Goal: Task Accomplishment & Management: Use online tool/utility

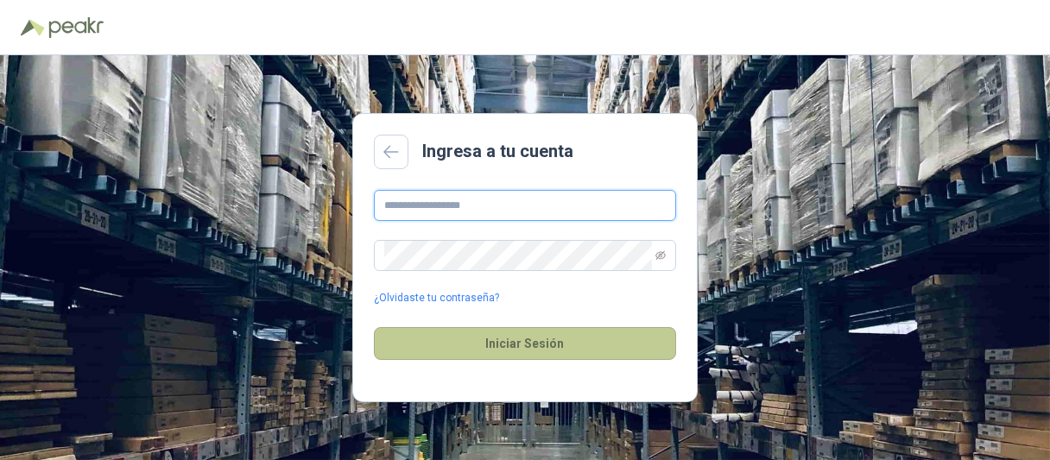
type input "**********"
click at [493, 340] on button "Iniciar Sesión" at bounding box center [525, 343] width 302 height 33
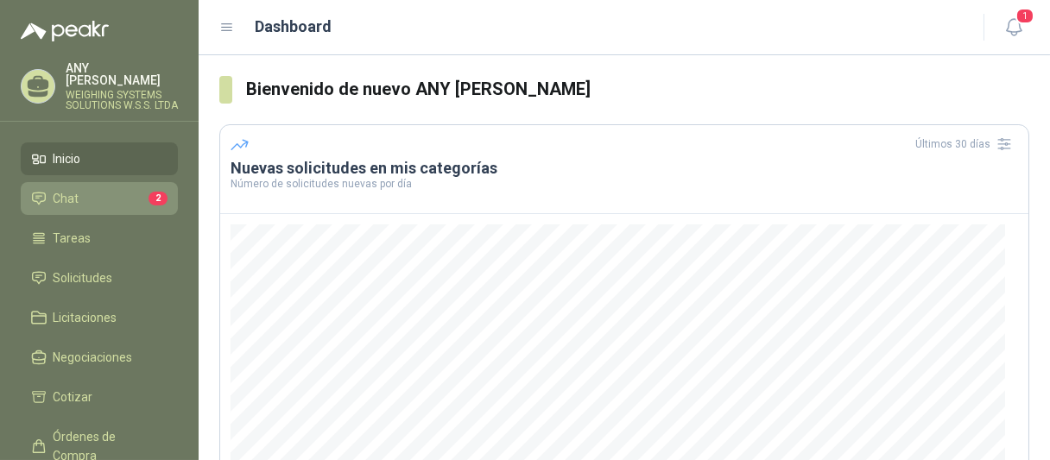
click at [134, 196] on li "Chat 2" at bounding box center [99, 198] width 136 height 19
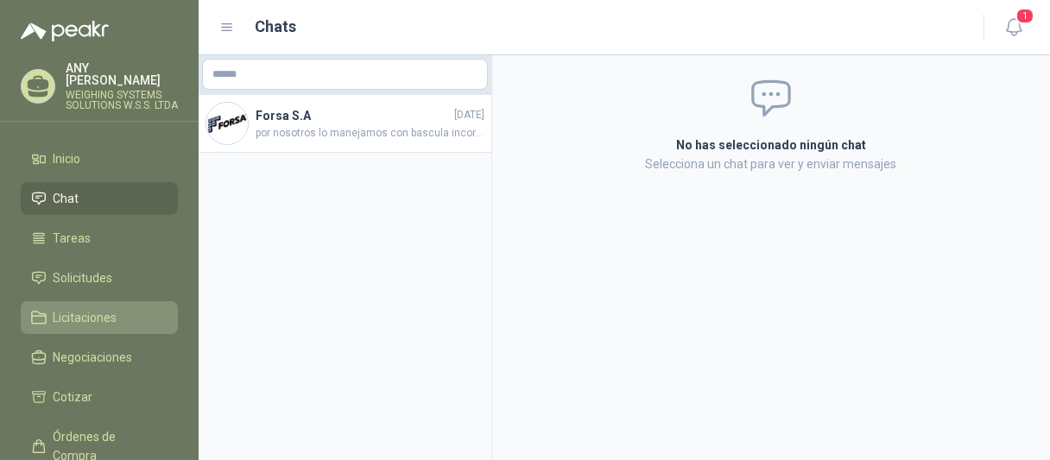
click at [105, 315] on span "Licitaciones" at bounding box center [86, 317] width 64 height 19
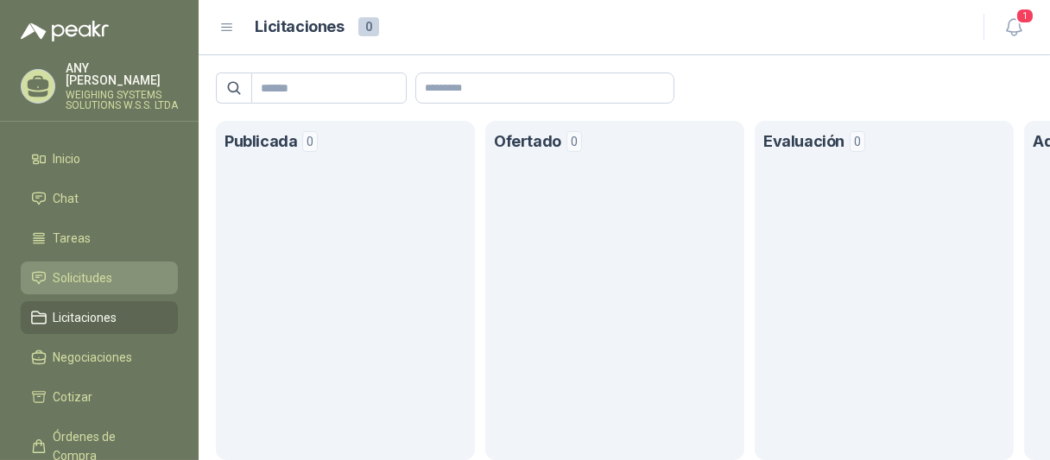
click at [102, 280] on span "Solicitudes" at bounding box center [84, 278] width 60 height 19
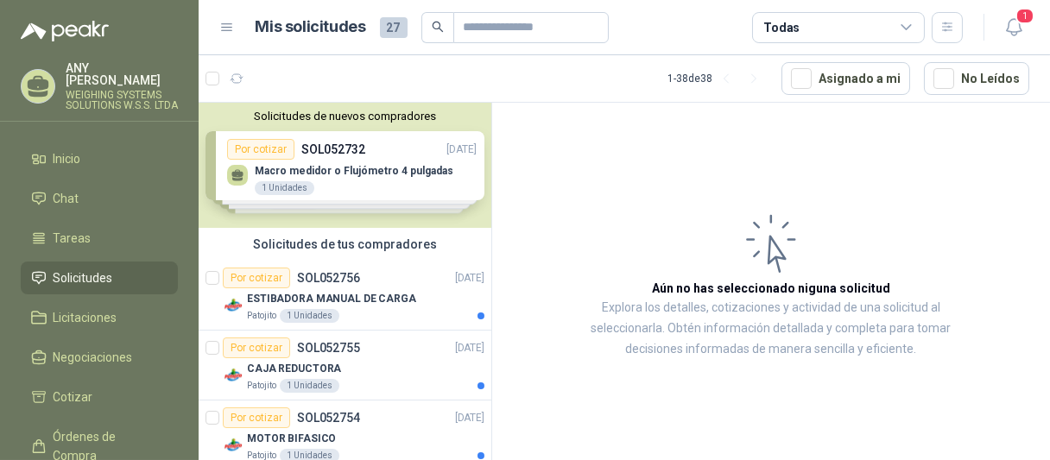
click at [280, 181] on div "Solicitudes de nuevos compradores Por cotizar SOL052732 [DATE] Macro medidor o …" at bounding box center [345, 165] width 293 height 125
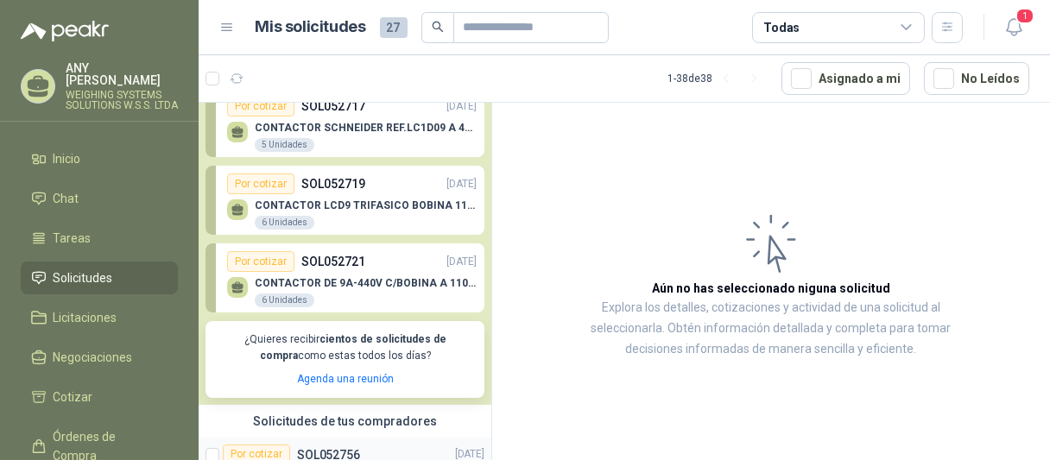
scroll to position [259, 0]
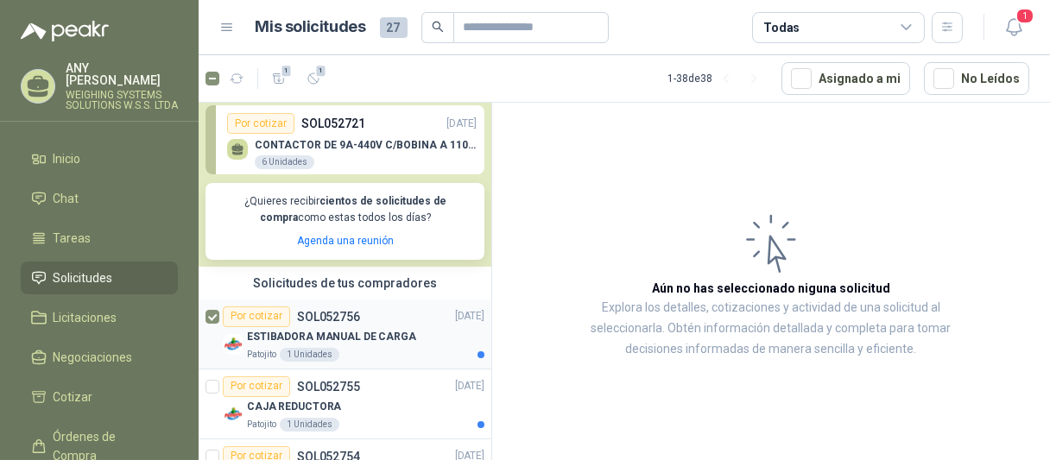
click at [326, 328] on div "ESTIBADORA MANUAL DE CARGA" at bounding box center [365, 337] width 237 height 21
click at [329, 313] on p "SOL052756" at bounding box center [328, 317] width 63 height 12
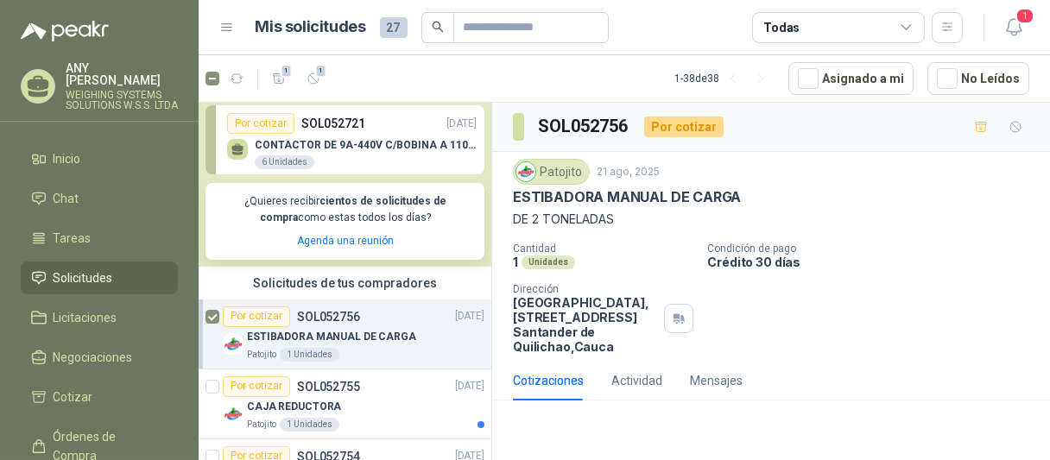
click at [332, 341] on p "ESTIBADORA MANUAL DE CARGA" at bounding box center [331, 337] width 169 height 16
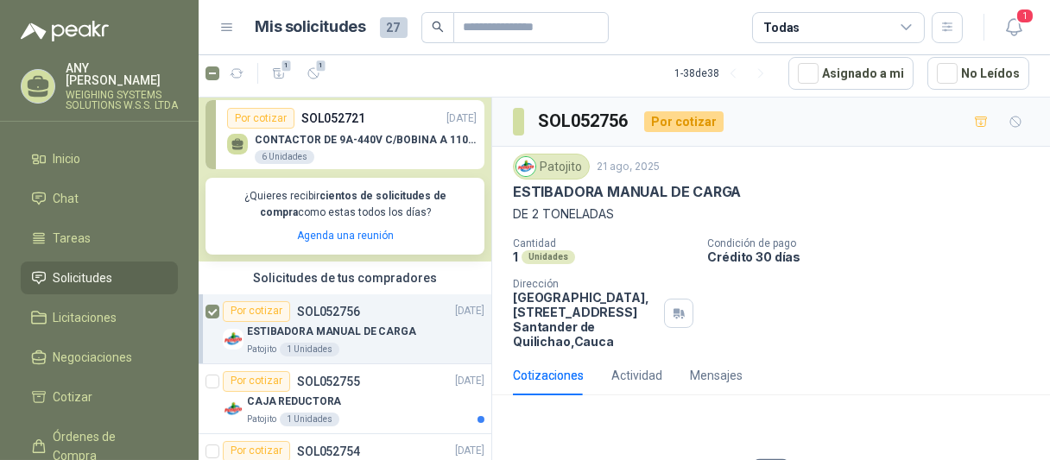
click at [92, 90] on p "WEIGHING SYSTEMS SOLUTIONS W.S.S. LTDA" at bounding box center [122, 100] width 112 height 21
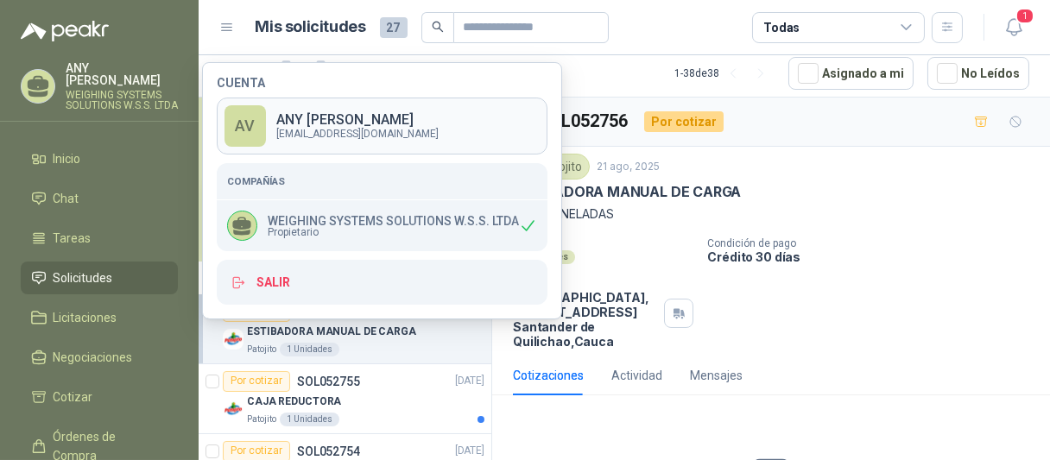
click at [294, 123] on p "ANY [PERSON_NAME]" at bounding box center [357, 120] width 162 height 14
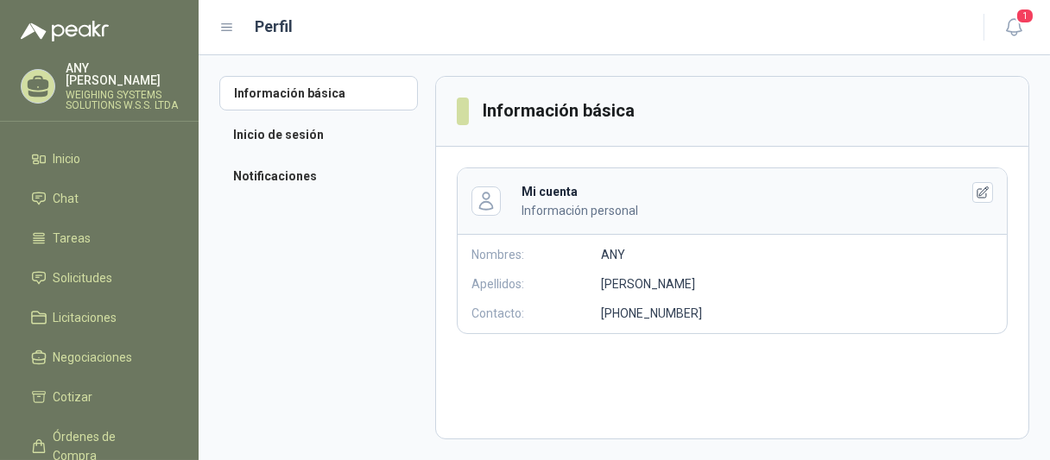
click at [229, 30] on icon at bounding box center [227, 28] width 16 height 16
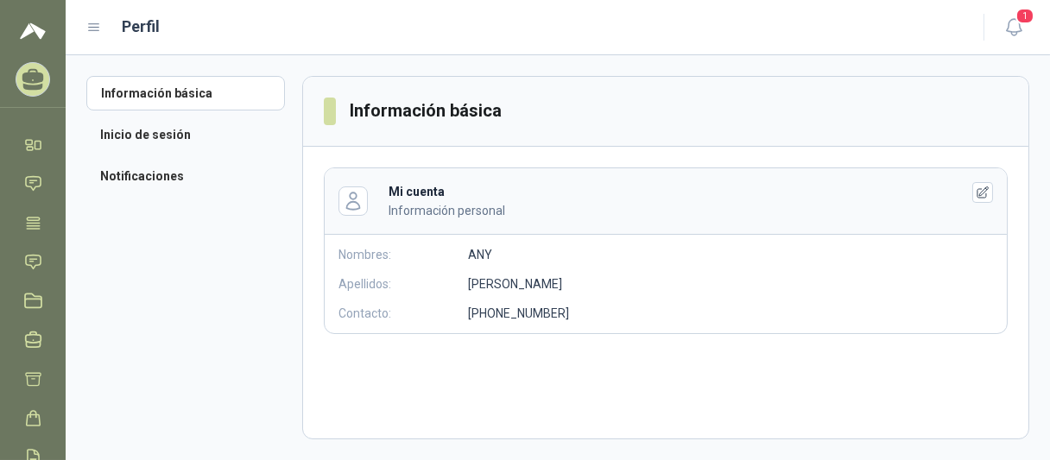
click at [36, 84] on icon at bounding box center [33, 79] width 27 height 27
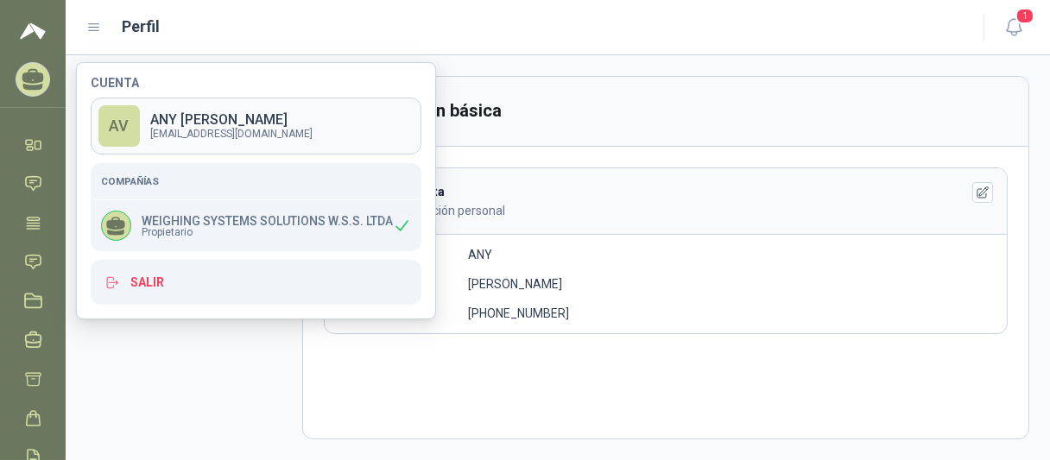
click at [180, 118] on p "ANY [PERSON_NAME]" at bounding box center [231, 120] width 162 height 14
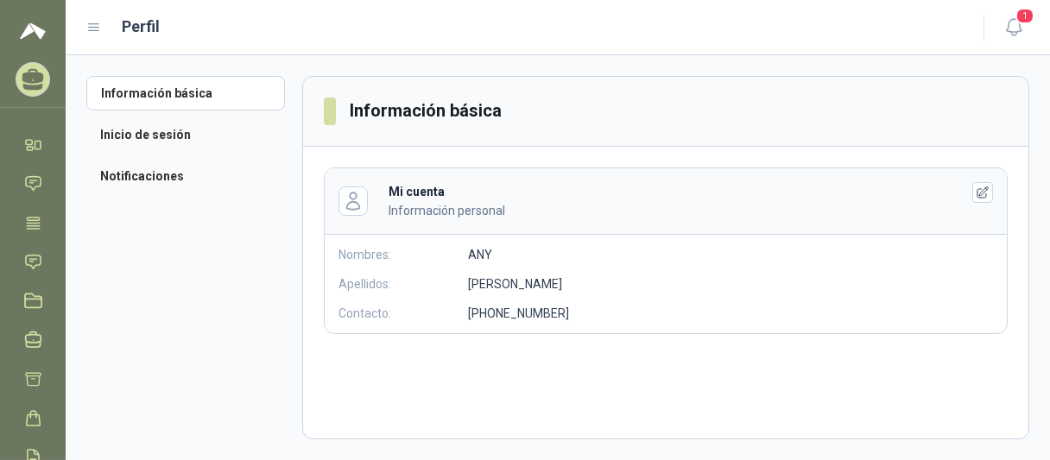
click at [30, 33] on img at bounding box center [33, 31] width 26 height 21
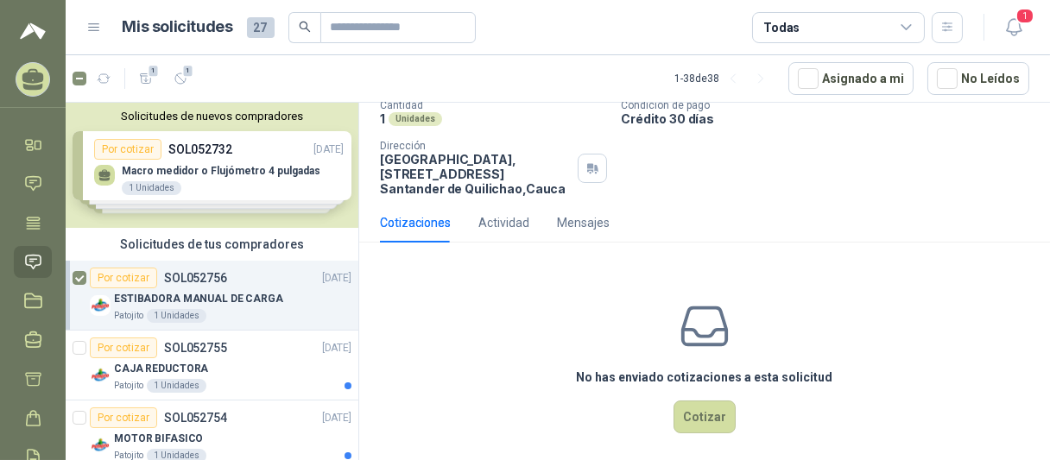
scroll to position [153, 0]
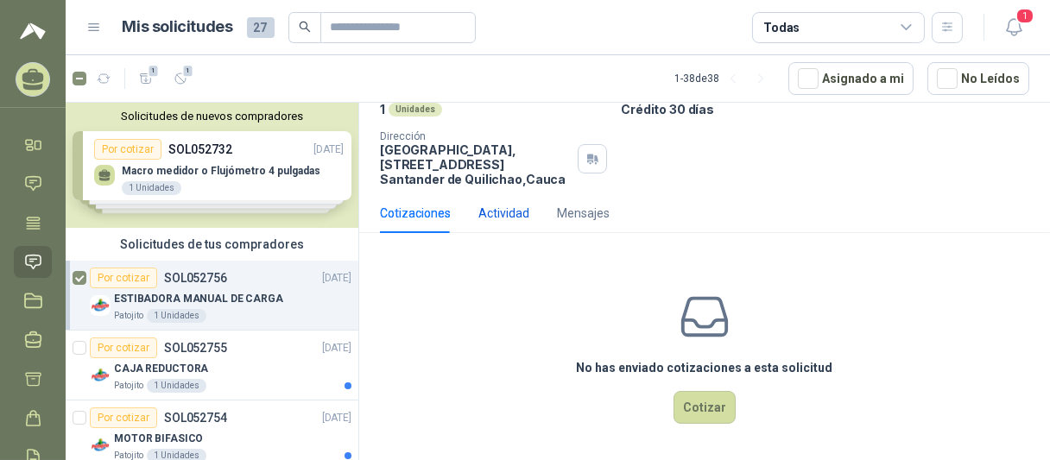
click at [495, 213] on div "Actividad" at bounding box center [503, 213] width 51 height 19
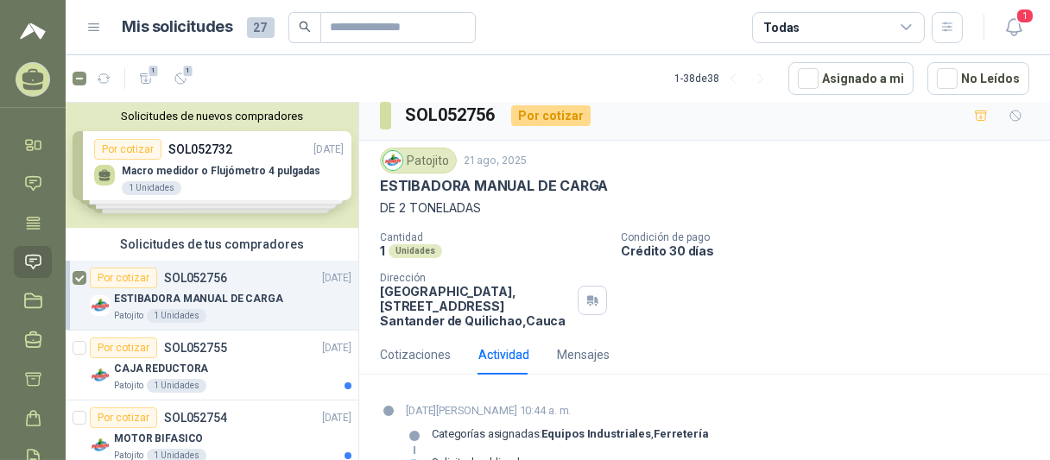
scroll to position [45, 0]
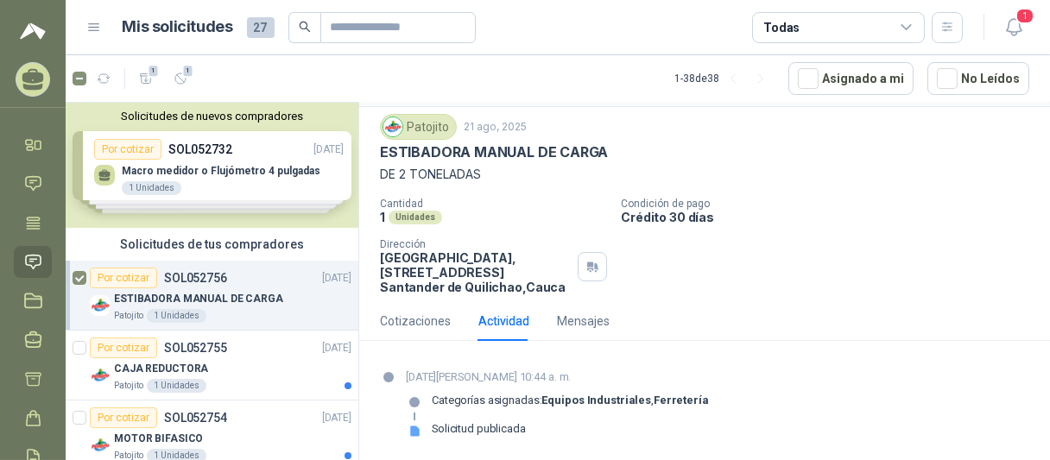
click at [90, 30] on icon at bounding box center [94, 28] width 16 height 16
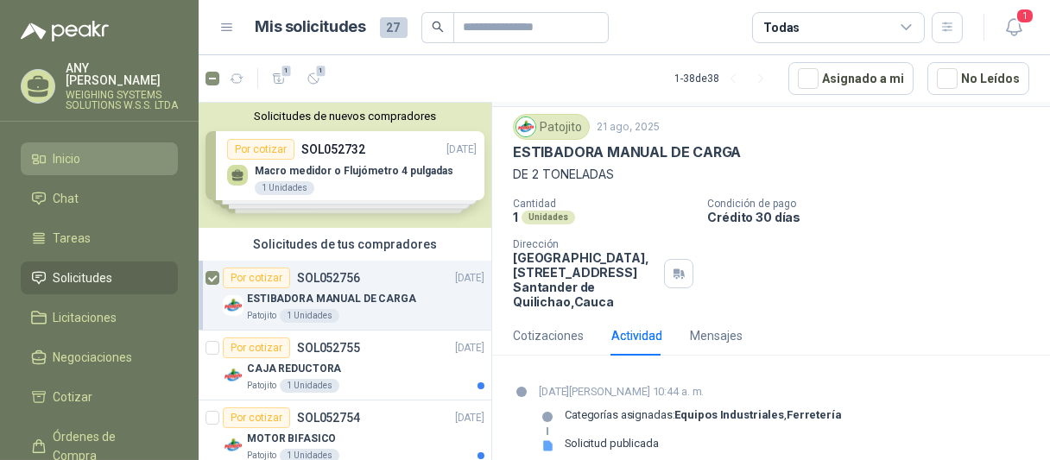
click at [74, 151] on span "Inicio" at bounding box center [68, 158] width 28 height 19
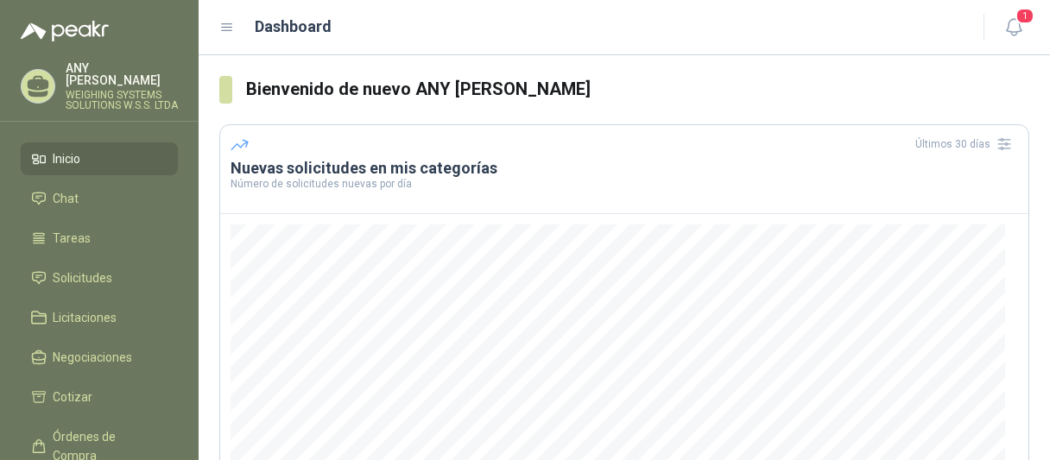
click at [224, 29] on icon at bounding box center [227, 28] width 16 height 16
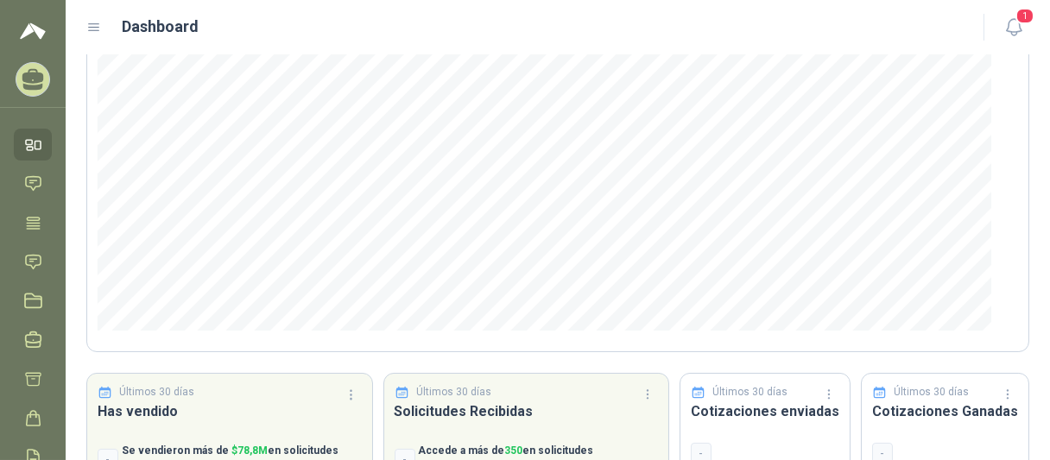
scroll to position [58, 0]
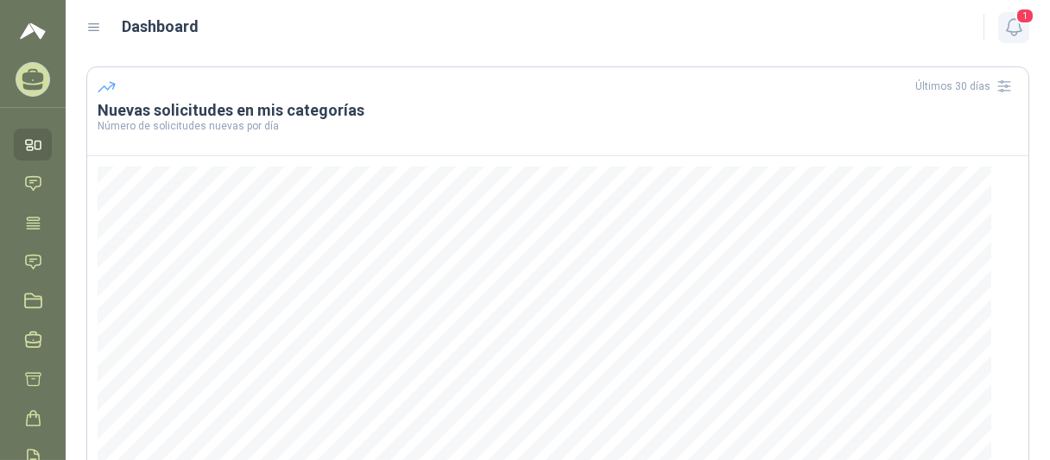
click at [1006, 31] on icon "button" at bounding box center [1013, 27] width 15 height 16
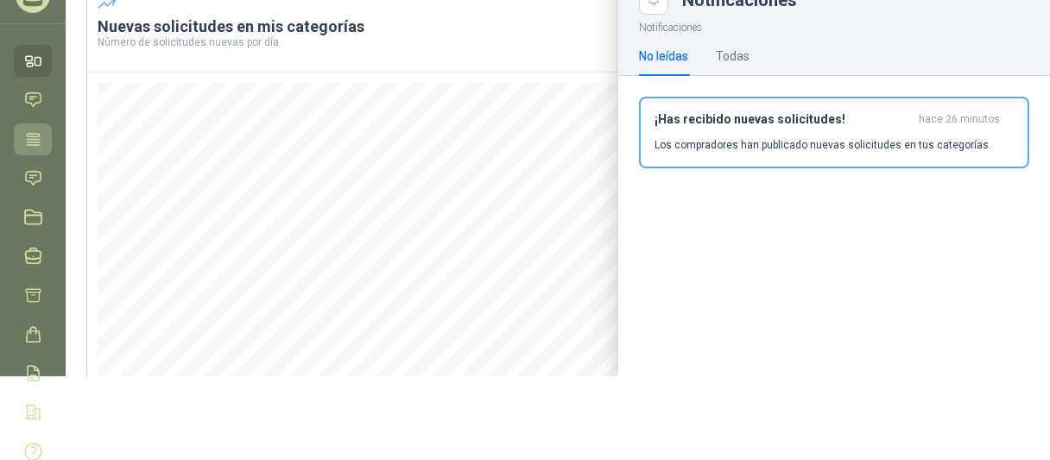
scroll to position [0, 0]
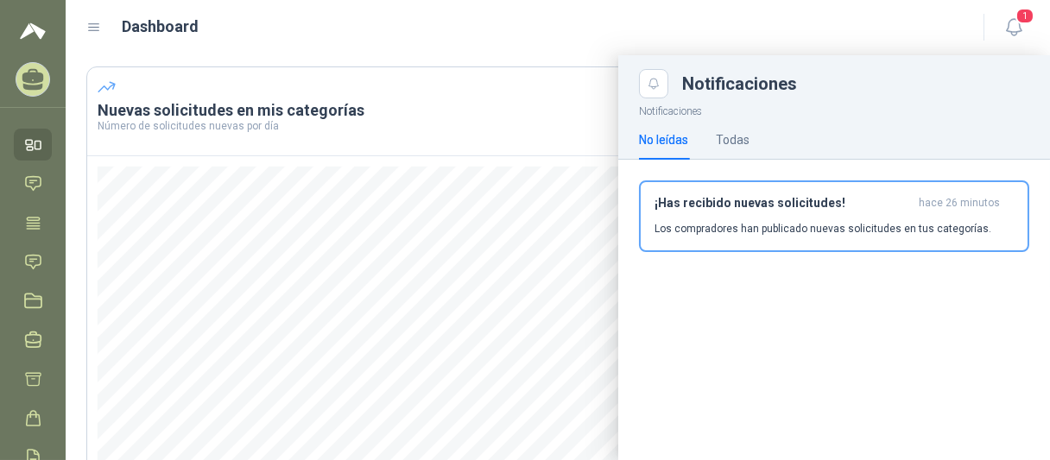
click at [26, 78] on icon at bounding box center [33, 76] width 22 height 15
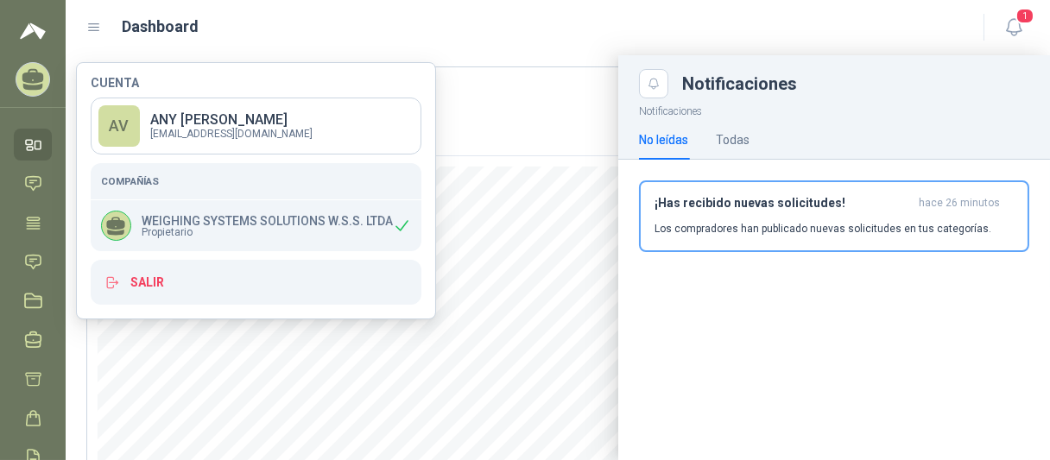
click at [89, 28] on icon at bounding box center [94, 28] width 16 height 16
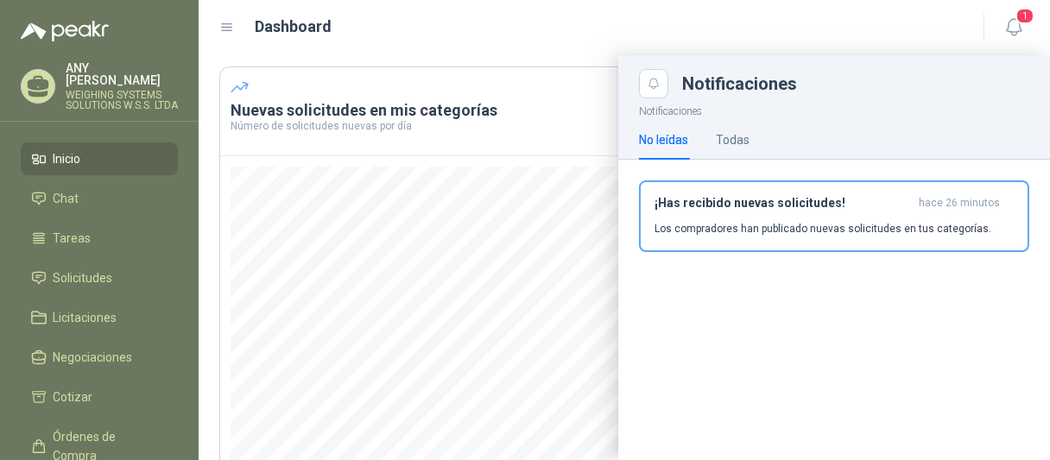
click at [89, 28] on img at bounding box center [65, 31] width 88 height 21
click at [92, 73] on p "ANY [PERSON_NAME]" at bounding box center [122, 74] width 112 height 24
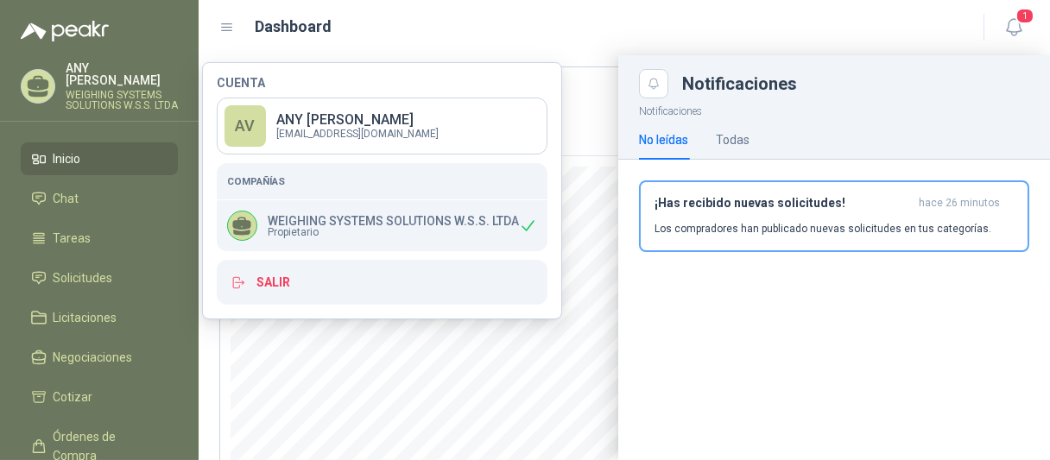
click at [244, 225] on icon at bounding box center [242, 223] width 18 height 13
click at [466, 221] on p "WEIGHING SYSTEMS SOLUTIONS W.S.S. LTDA" at bounding box center [393, 221] width 251 height 12
click at [463, 220] on p "WEIGHING SYSTEMS SOLUTIONS W.S.S. LTDA" at bounding box center [393, 221] width 251 height 12
click at [276, 178] on h5 "Compañías" at bounding box center [382, 182] width 310 height 16
click at [95, 65] on p "ANY [PERSON_NAME]" at bounding box center [122, 74] width 112 height 24
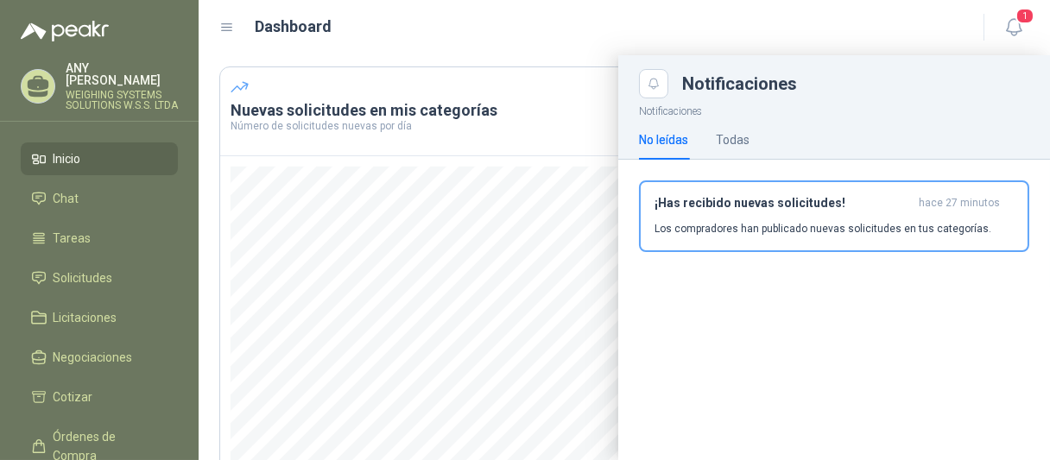
click at [93, 65] on p "ANY [PERSON_NAME]" at bounding box center [122, 74] width 112 height 24
click at [230, 30] on icon at bounding box center [227, 27] width 10 height 7
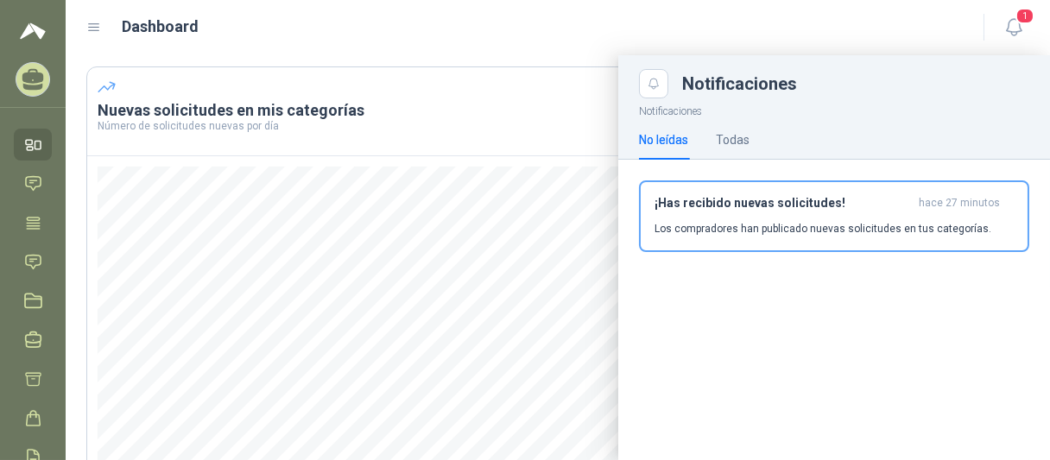
click at [28, 79] on icon at bounding box center [33, 76] width 22 height 15
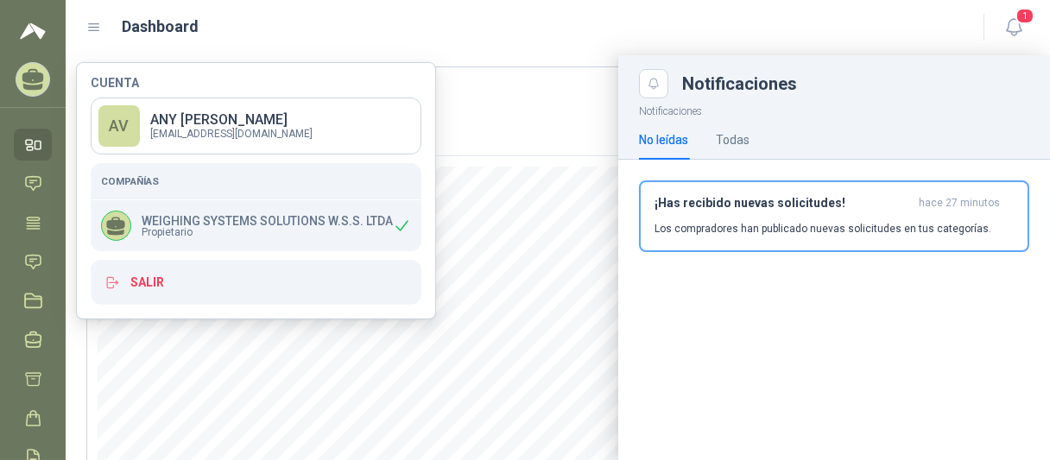
click at [516, 291] on div at bounding box center [558, 257] width 984 height 405
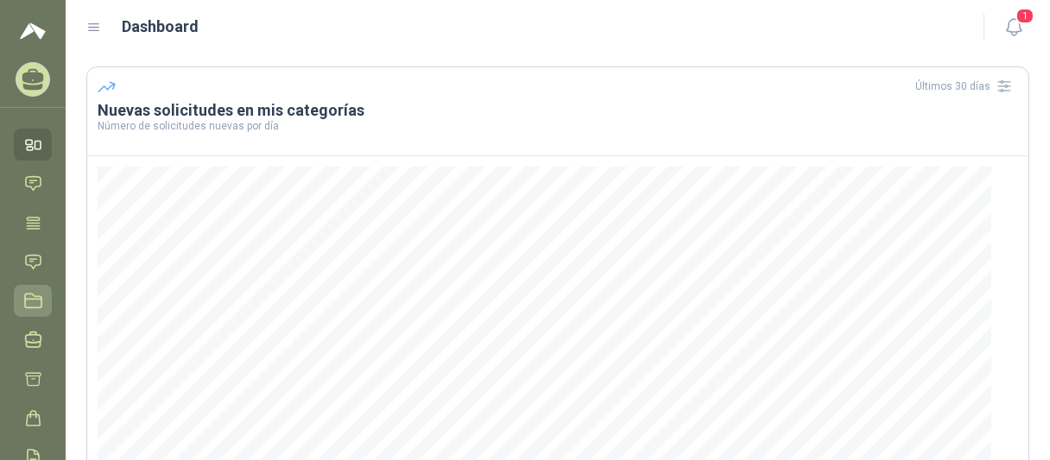
click at [21, 297] on link "Licitaciones" at bounding box center [33, 301] width 38 height 32
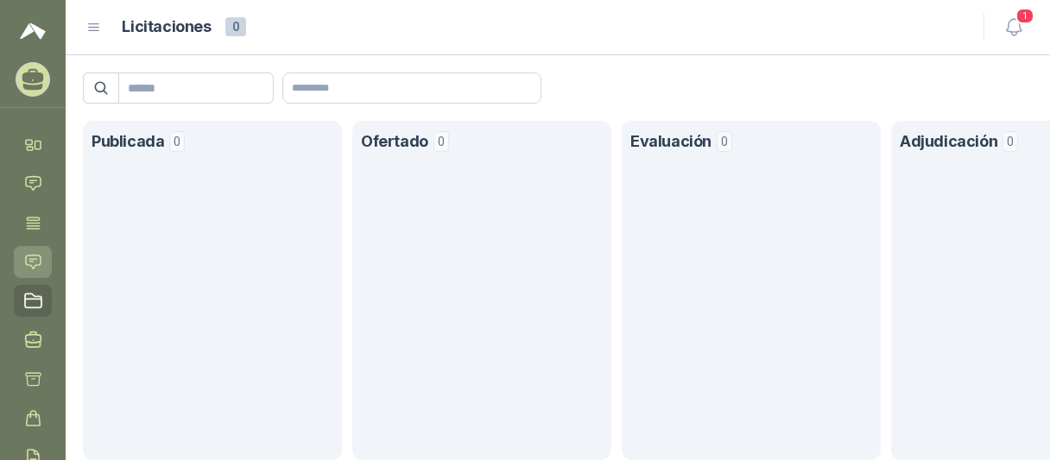
click at [28, 264] on icon at bounding box center [33, 262] width 15 height 14
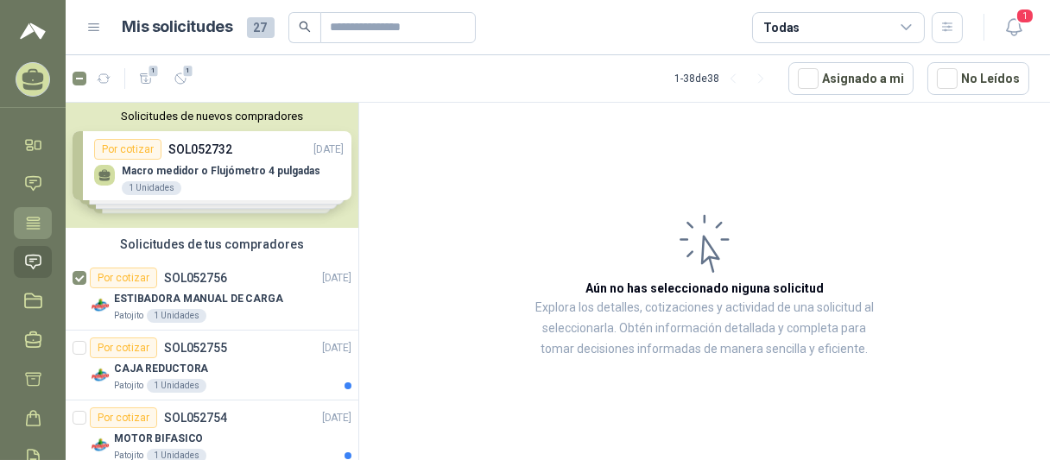
click at [32, 228] on icon at bounding box center [33, 222] width 13 height 11
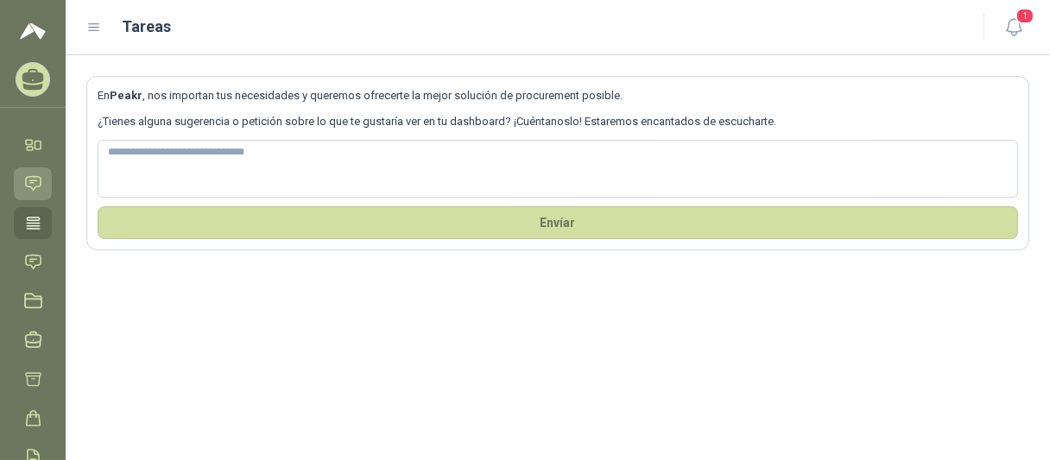
click at [33, 181] on icon at bounding box center [33, 184] width 15 height 14
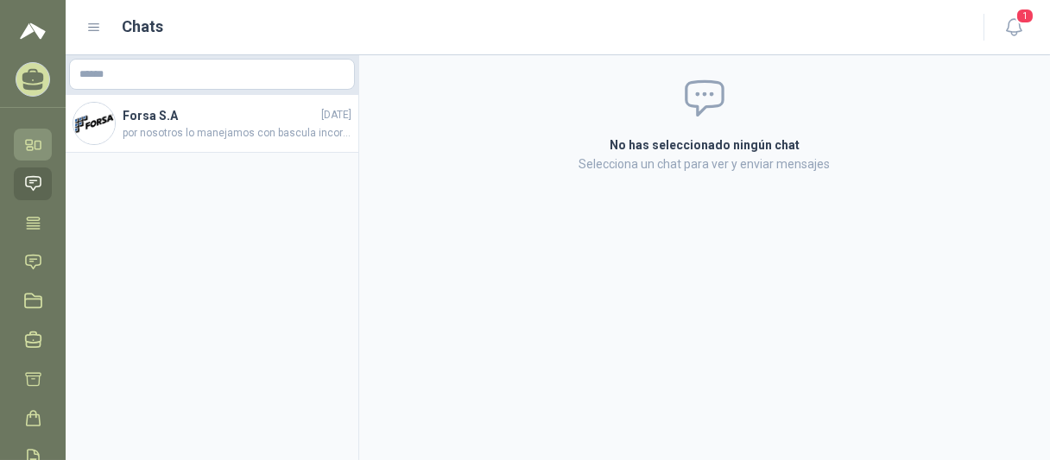
click at [33, 142] on icon at bounding box center [33, 145] width 18 height 18
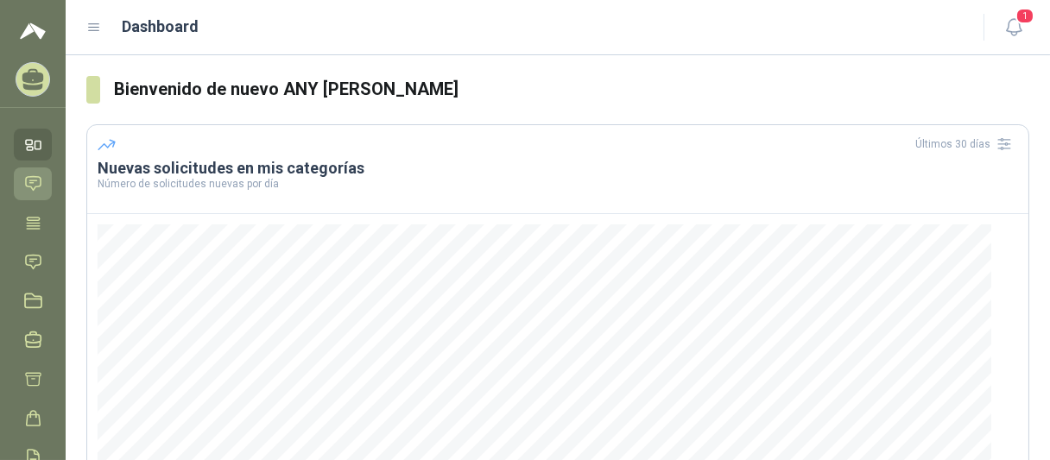
click at [33, 185] on icon at bounding box center [33, 183] width 18 height 18
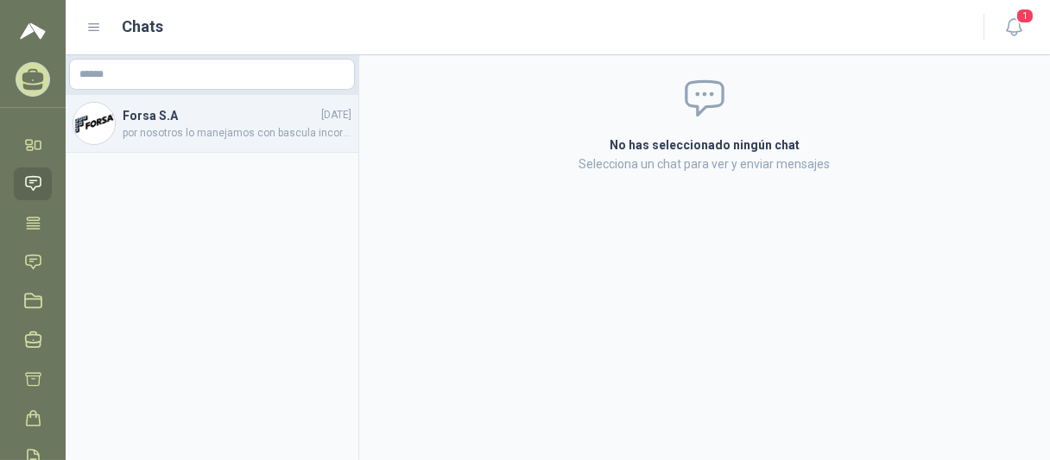
click at [161, 129] on span "por nosotros lo manejamos con bascula incorporada" at bounding box center [237, 133] width 229 height 16
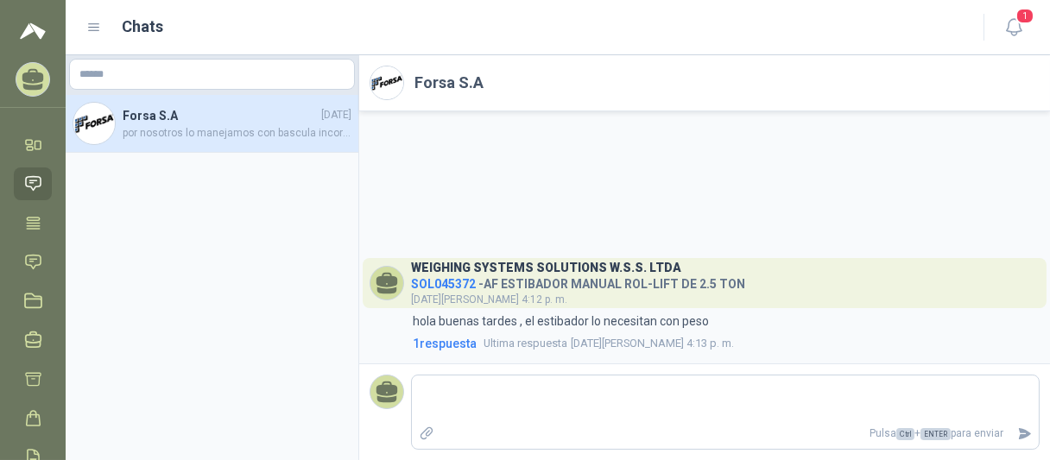
click at [385, 280] on icon at bounding box center [388, 280] width 22 height 15
click at [32, 83] on icon at bounding box center [33, 76] width 22 height 15
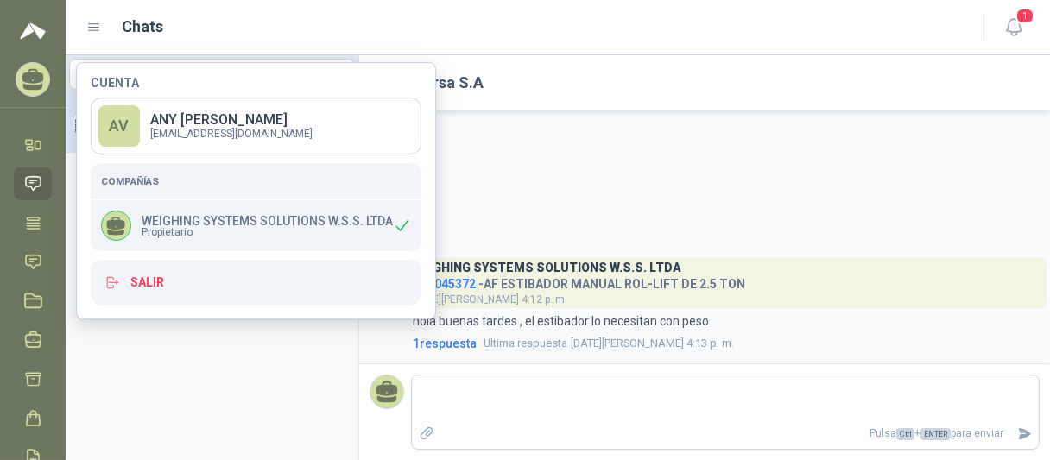
drag, startPoint x: 193, startPoint y: 231, endPoint x: 190, endPoint y: 199, distance: 32.1
click at [193, 227] on span "Propietario" at bounding box center [267, 232] width 251 height 10
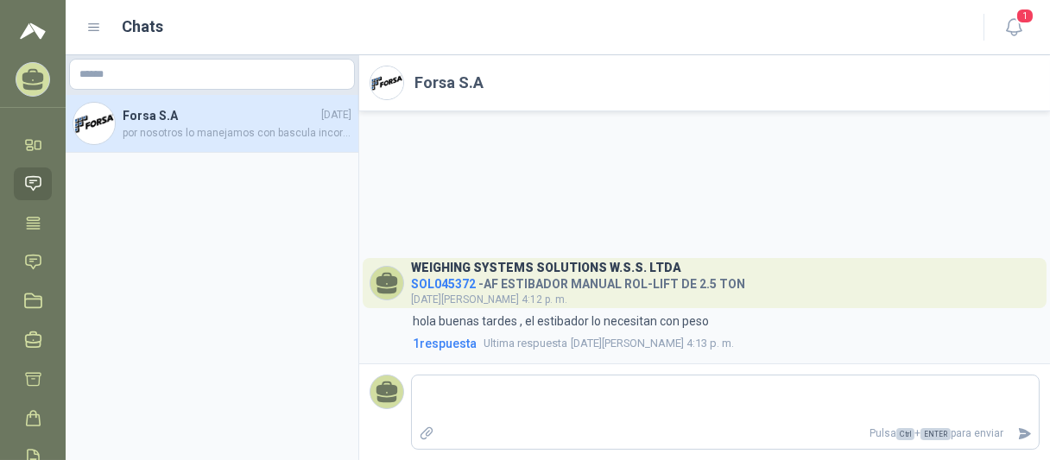
drag, startPoint x: 901, startPoint y: 191, endPoint x: 915, endPoint y: 133, distance: 59.7
click at [902, 191] on div "WEIGHING SYSTEMS SOLUTIONS W.S.S. LTDA SOL045372 - AF ESTIBADOR MANUAL ROL-LIFT…" at bounding box center [704, 237] width 691 height 252
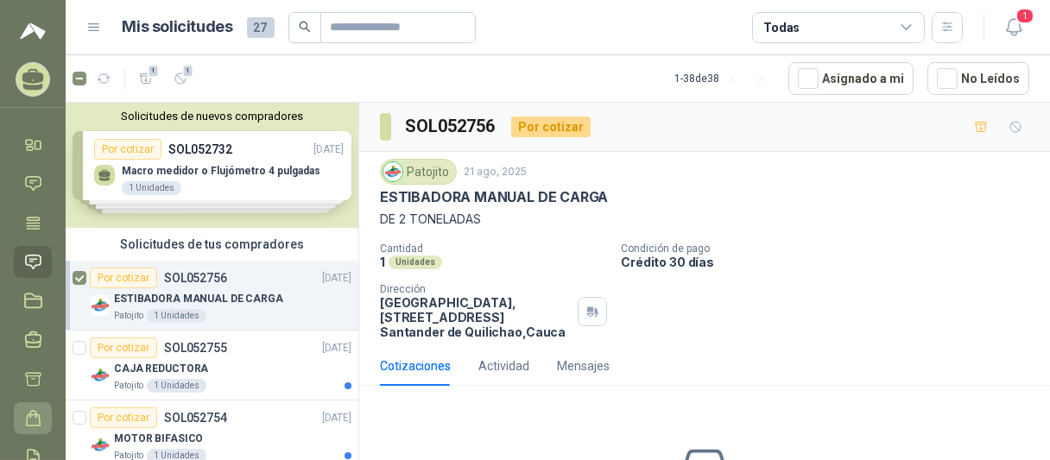
click at [30, 423] on icon at bounding box center [33, 418] width 18 height 18
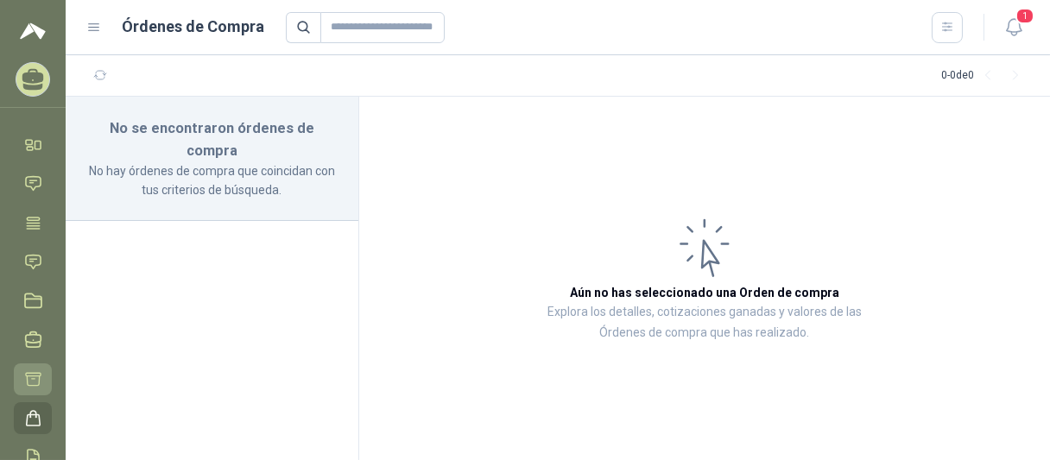
click at [29, 383] on icon at bounding box center [33, 379] width 18 height 18
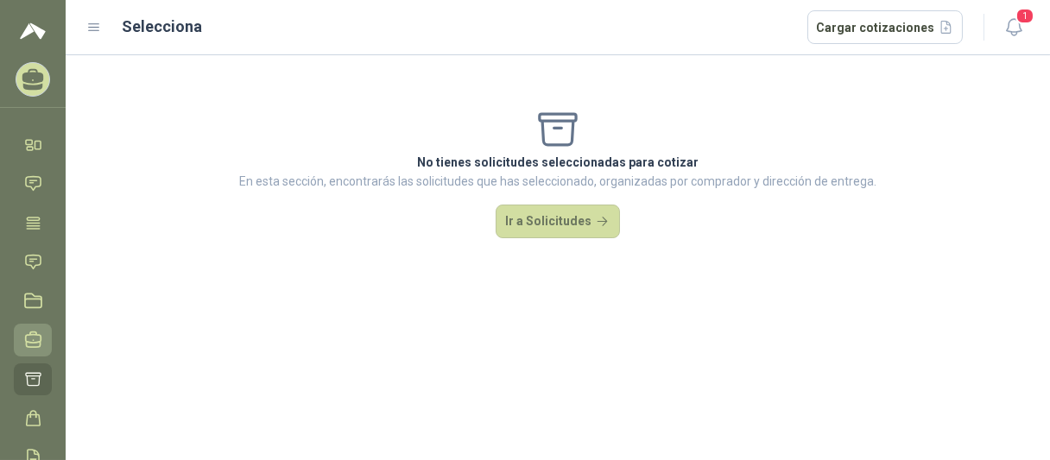
click at [37, 348] on icon at bounding box center [33, 340] width 18 height 18
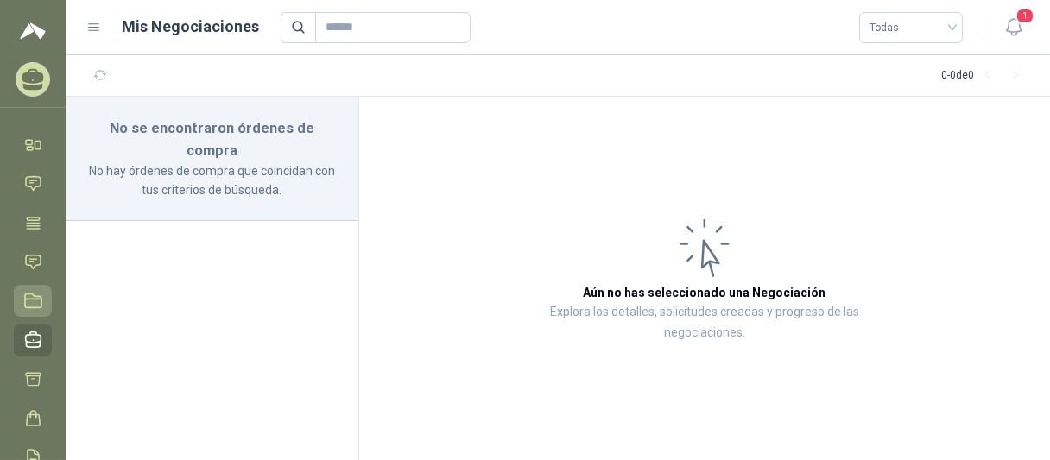
click at [33, 307] on icon at bounding box center [33, 301] width 18 height 18
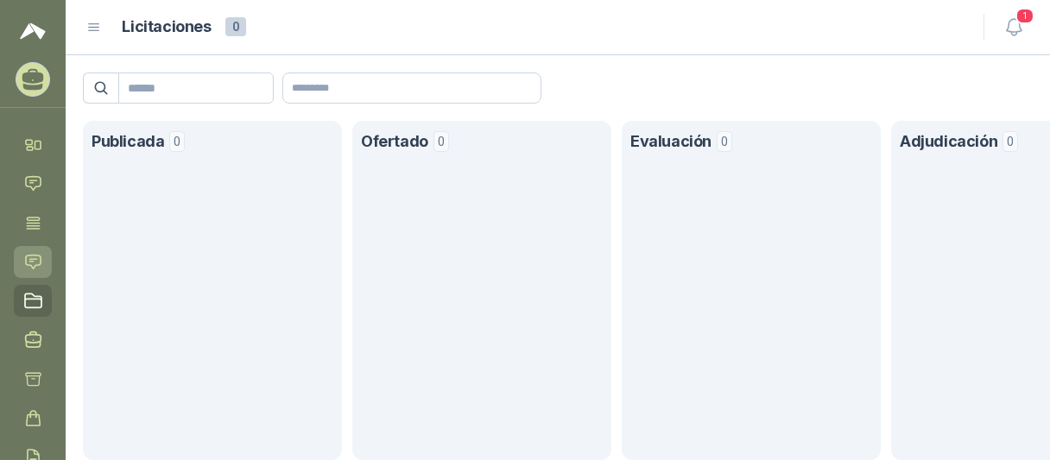
click at [33, 269] on icon at bounding box center [33, 262] width 18 height 18
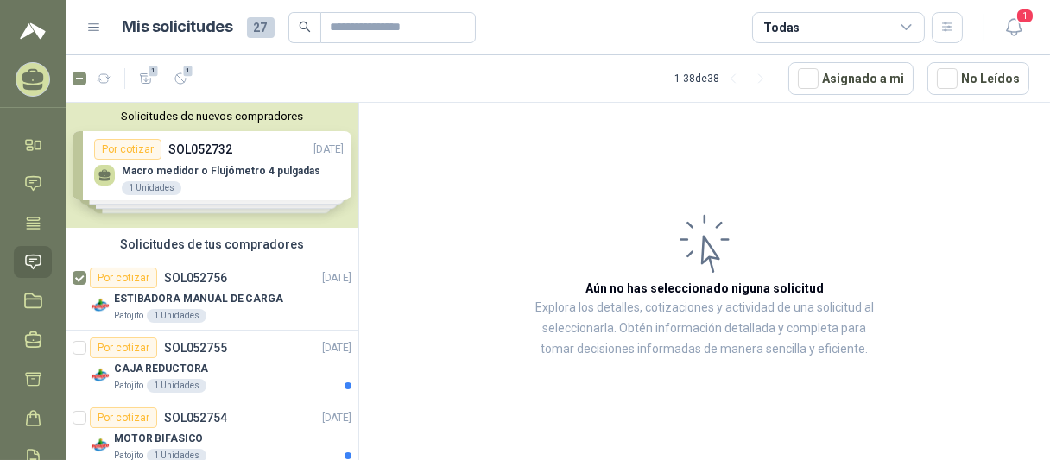
click at [199, 174] on div "Solicitudes de nuevos compradores Por cotizar SOL052732 [DATE] Macro medidor o …" at bounding box center [212, 165] width 293 height 125
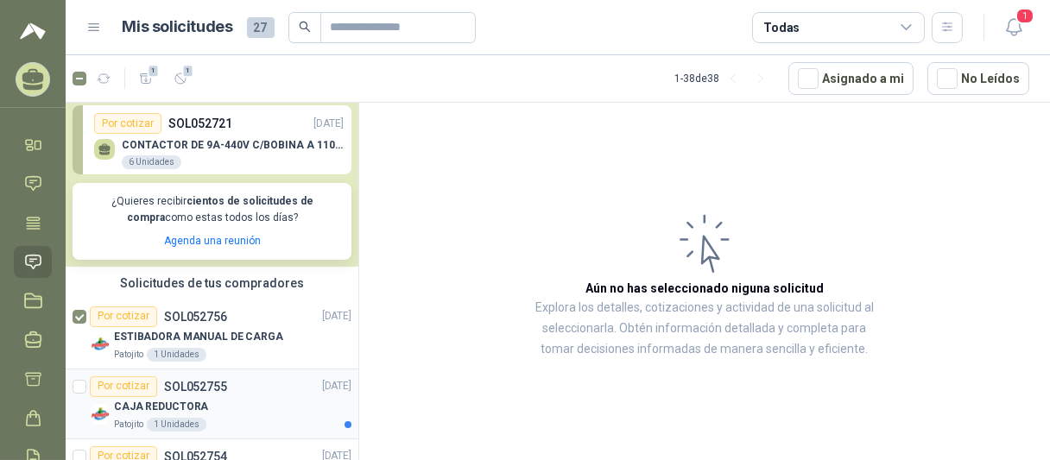
scroll to position [345, 0]
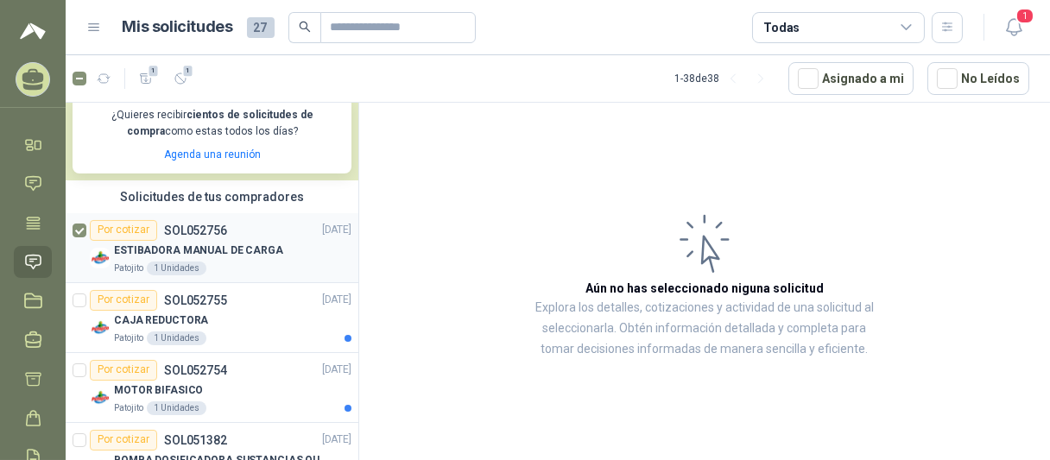
click at [221, 254] on p "ESTIBADORA MANUAL DE CARGA" at bounding box center [198, 251] width 169 height 16
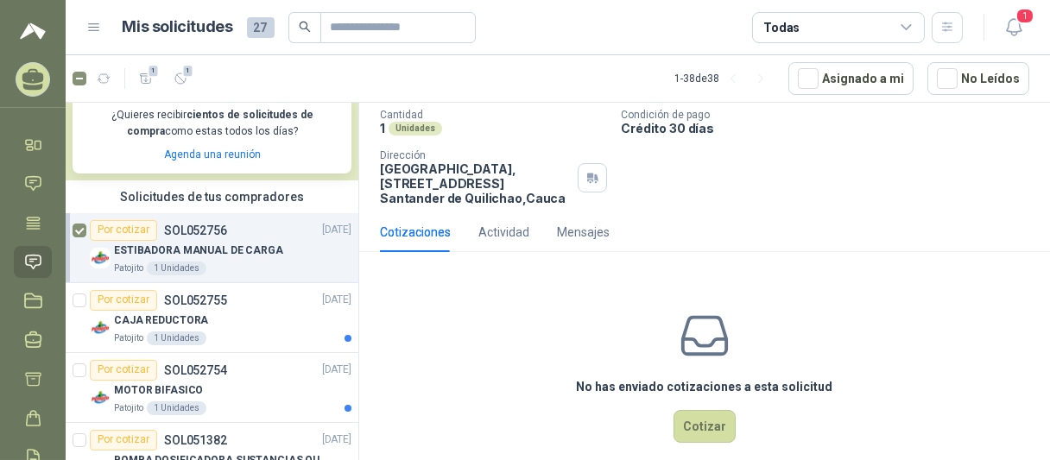
scroll to position [153, 0]
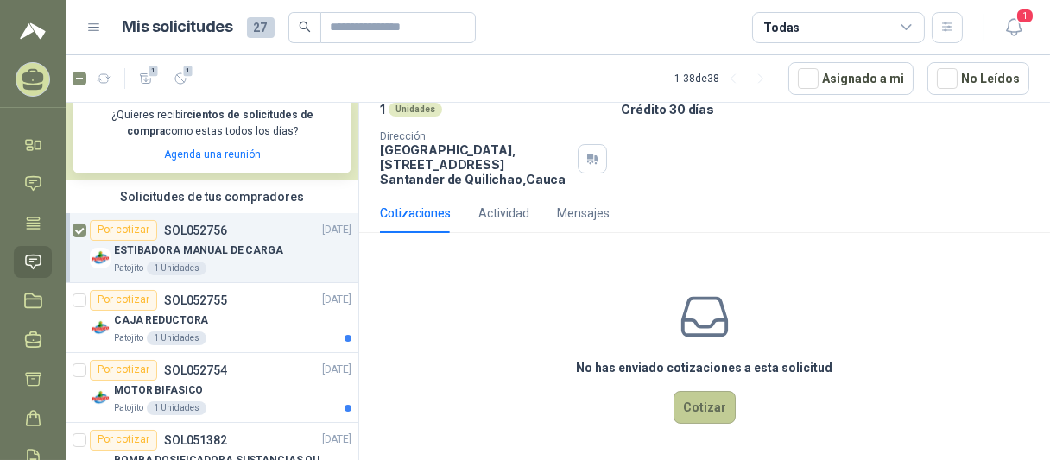
click at [693, 408] on button "Cotizar" at bounding box center [705, 407] width 62 height 33
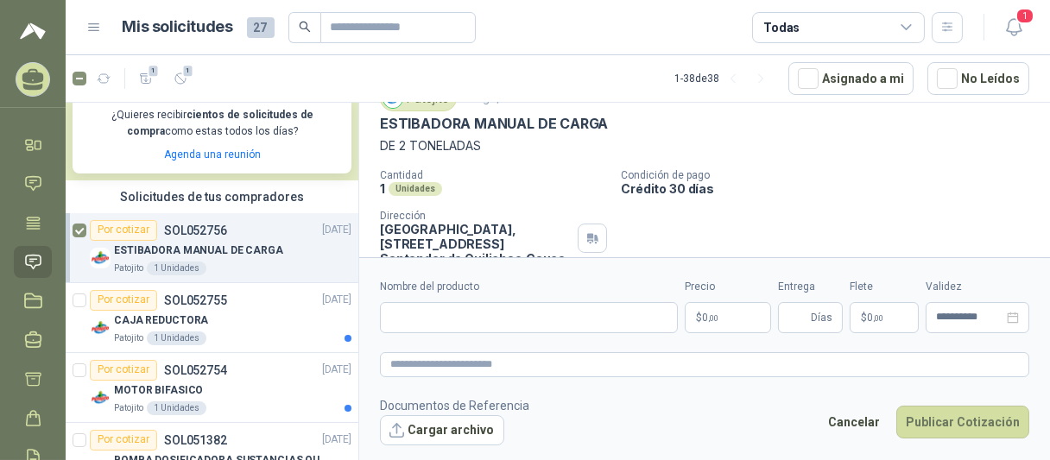
scroll to position [0, 0]
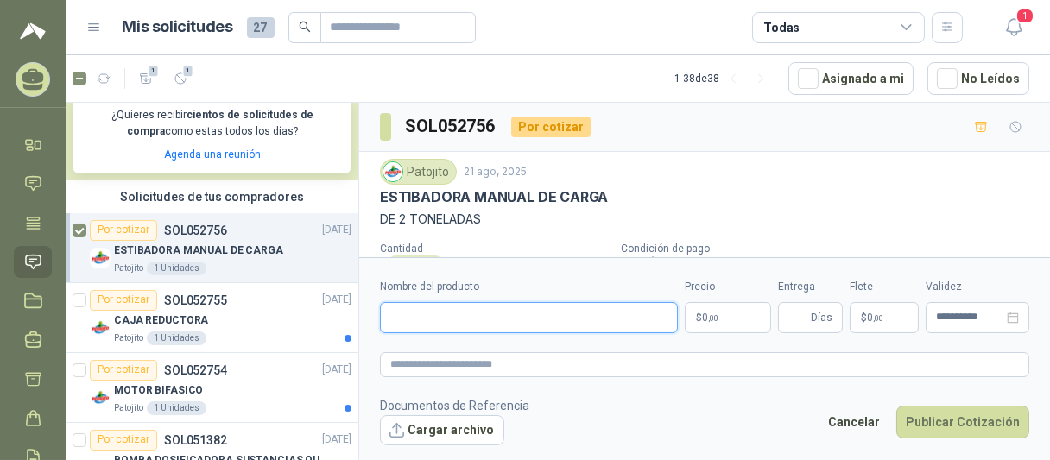
click at [409, 313] on input "Nombre del producto" at bounding box center [529, 317] width 298 height 31
paste input "**********"
drag, startPoint x: 464, startPoint y: 320, endPoint x: 403, endPoint y: 320, distance: 60.4
click at [387, 320] on input "**********" at bounding box center [529, 317] width 298 height 31
click at [442, 319] on input "**********" at bounding box center [529, 317] width 298 height 31
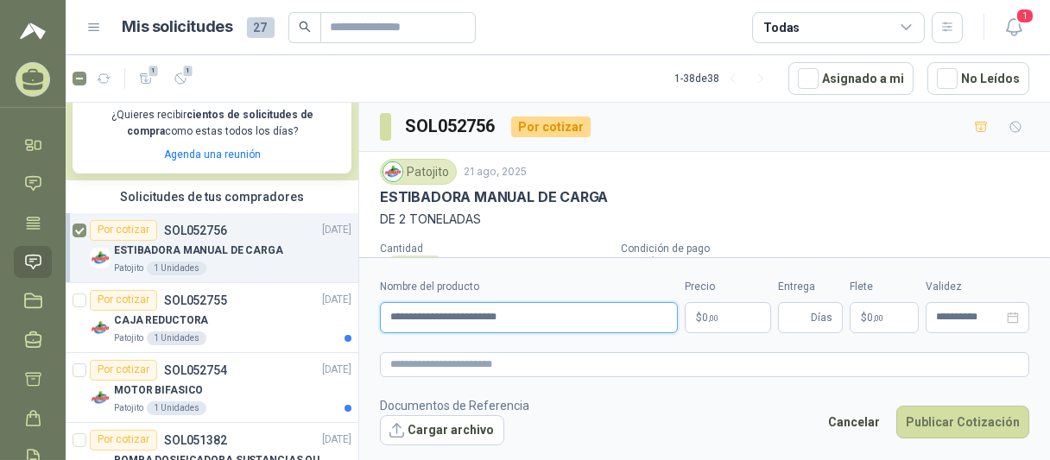
paste input "**********"
type input "**********"
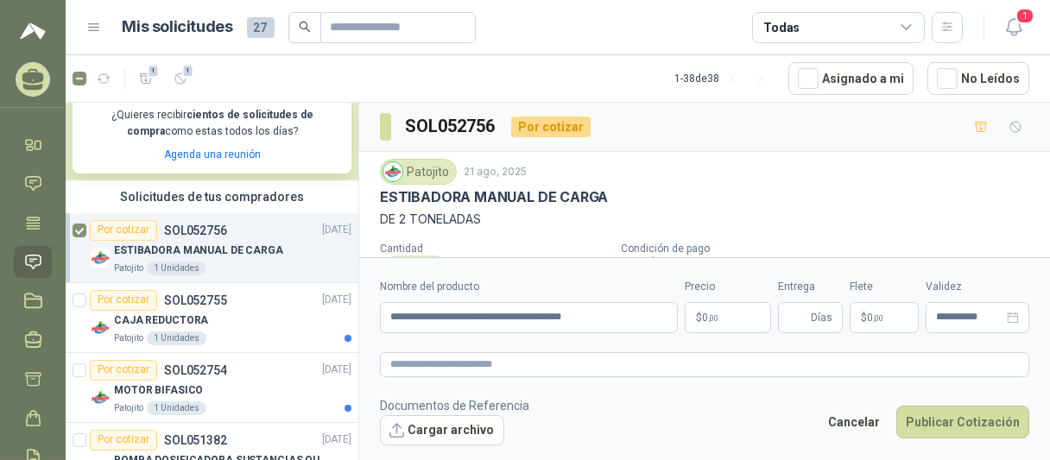
click at [708, 315] on p "$ 0 ,00" at bounding box center [728, 317] width 86 height 31
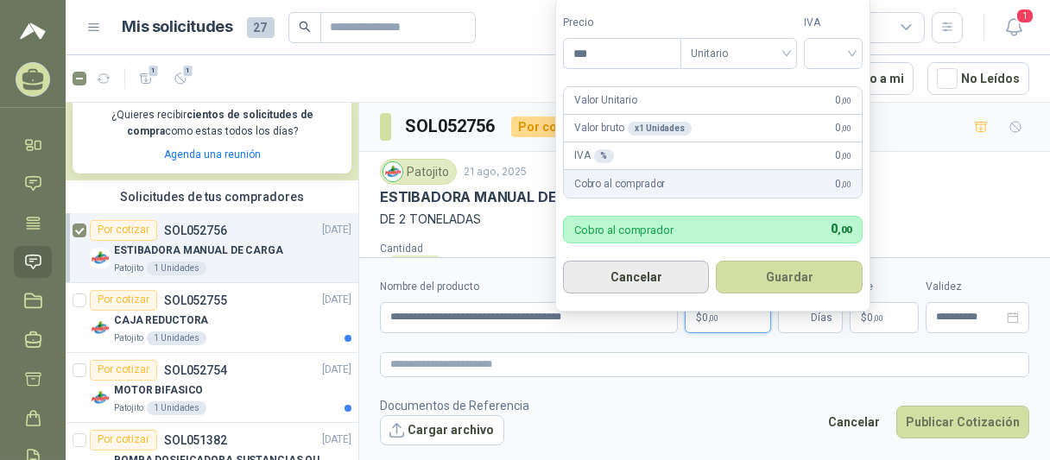
click at [651, 279] on button "Cancelar" at bounding box center [636, 277] width 147 height 33
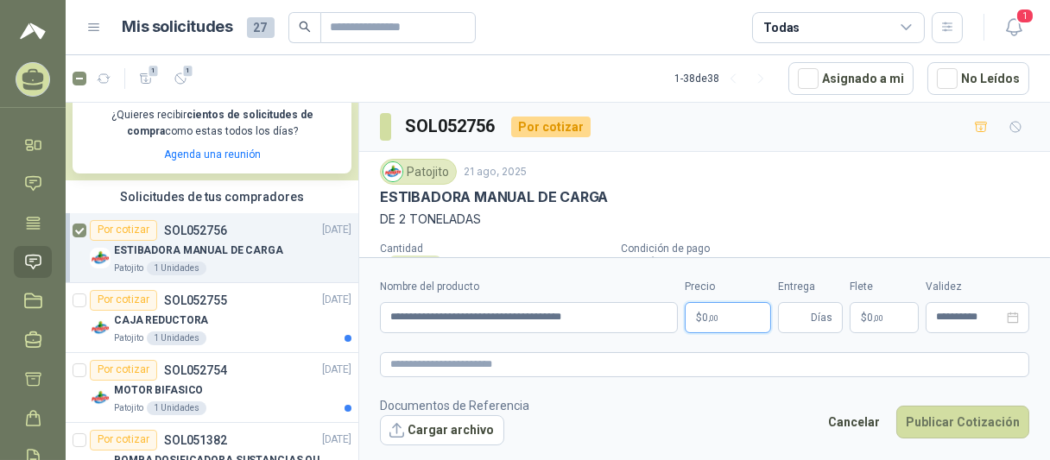
click at [719, 319] on p "$ 0 ,00" at bounding box center [728, 317] width 86 height 31
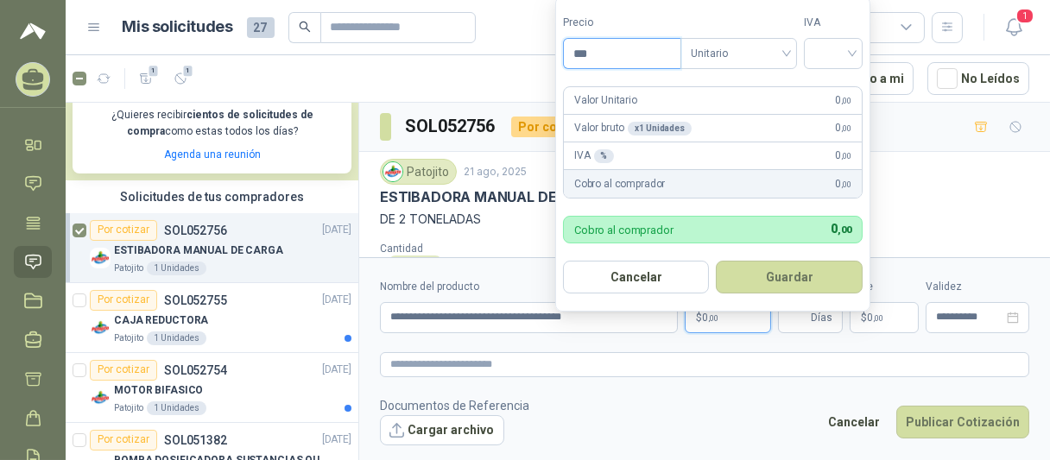
click at [612, 60] on input "***" at bounding box center [622, 53] width 117 height 29
type input "**********"
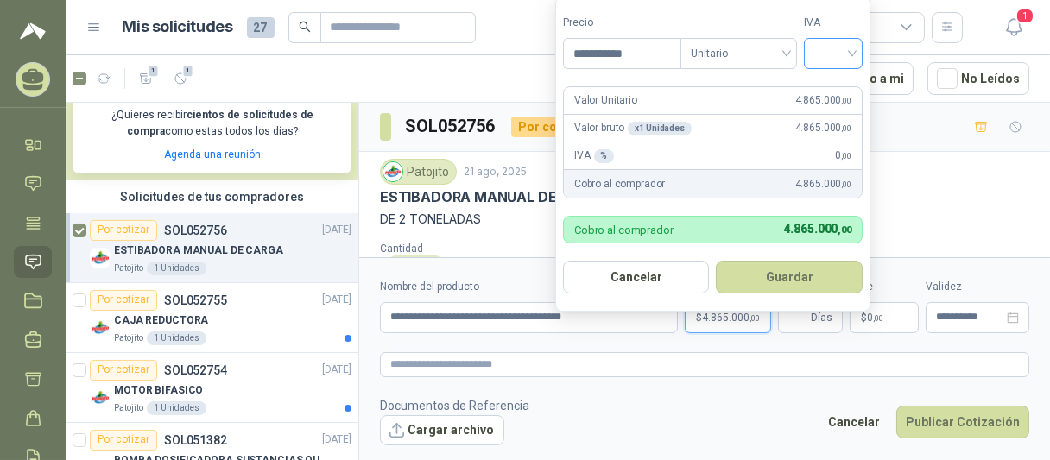
click at [852, 54] on input "search" at bounding box center [833, 52] width 38 height 26
click at [834, 91] on div "19%" at bounding box center [837, 89] width 32 height 19
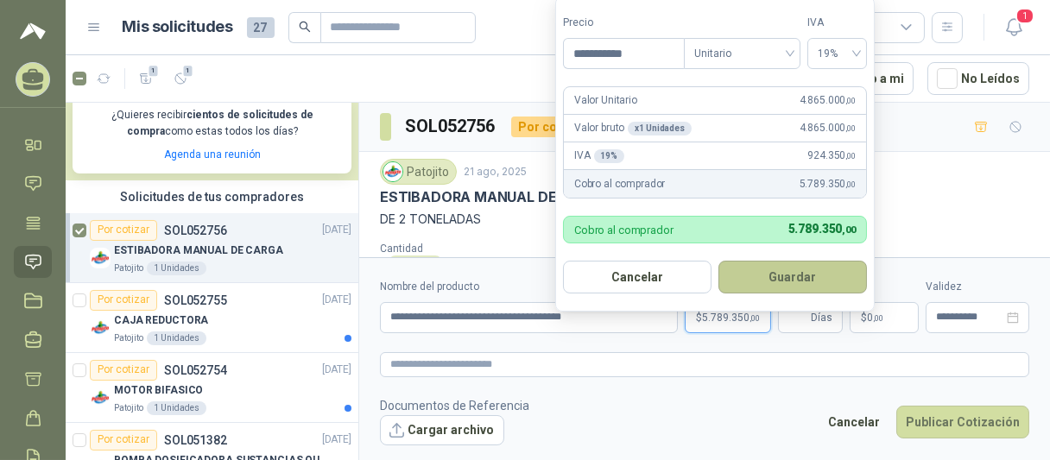
click at [799, 280] on button "Guardar" at bounding box center [792, 277] width 149 height 33
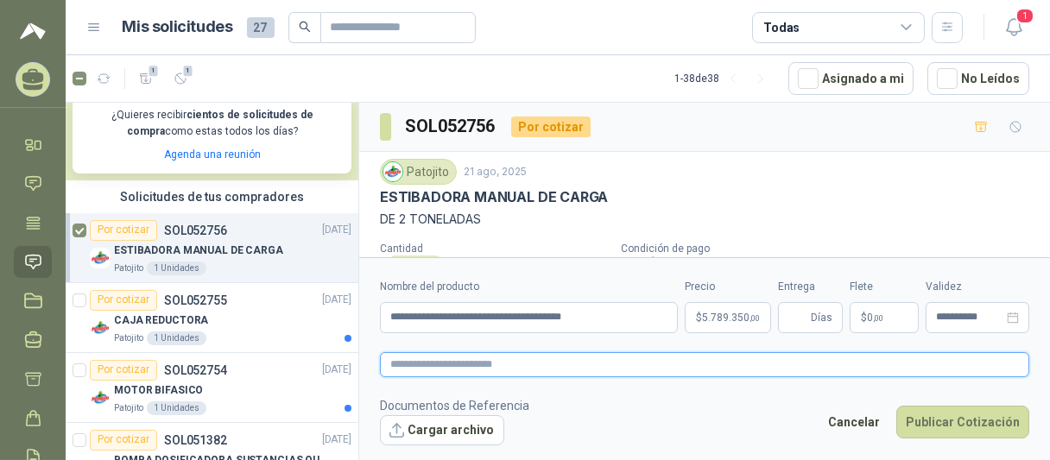
click at [398, 365] on textarea at bounding box center [704, 364] width 649 height 25
type textarea "*"
type textarea "**"
type textarea "***"
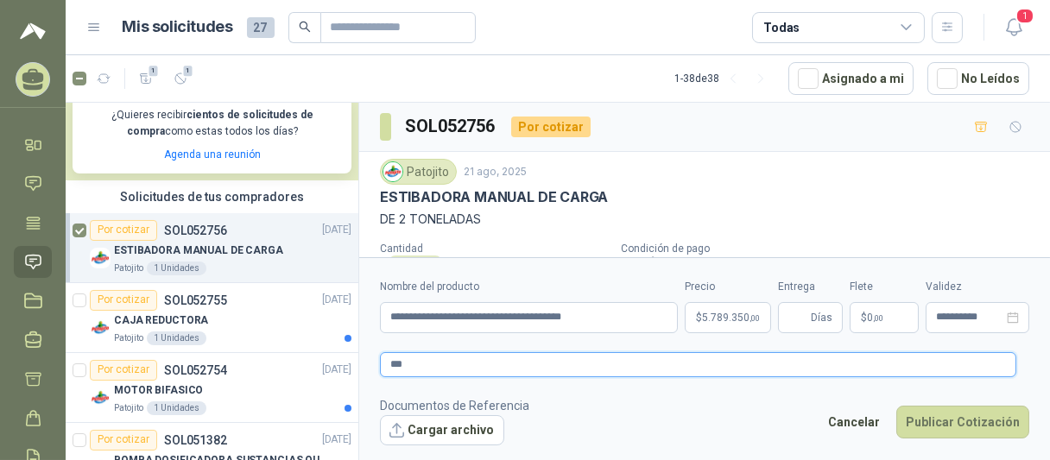
type textarea "****"
type textarea "*****"
type textarea "******"
type textarea "*******"
type textarea "********"
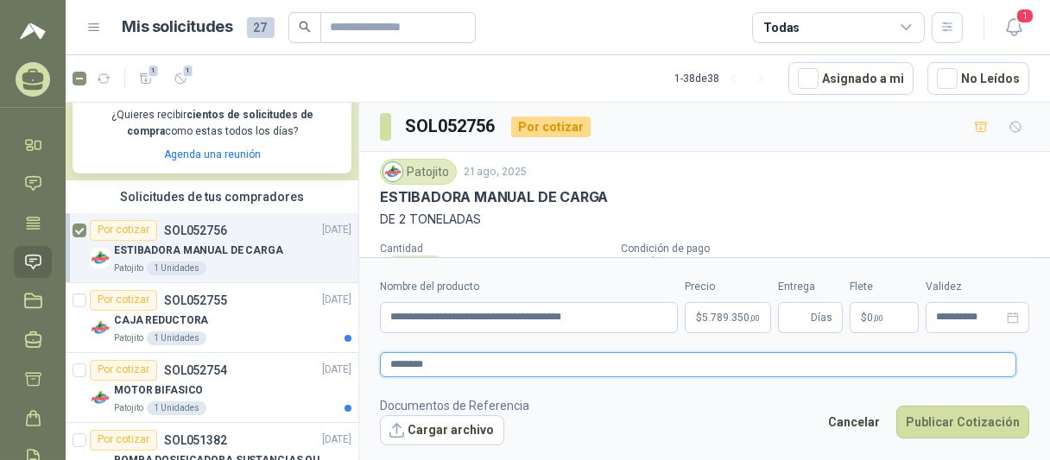
type textarea "********"
type textarea "**********"
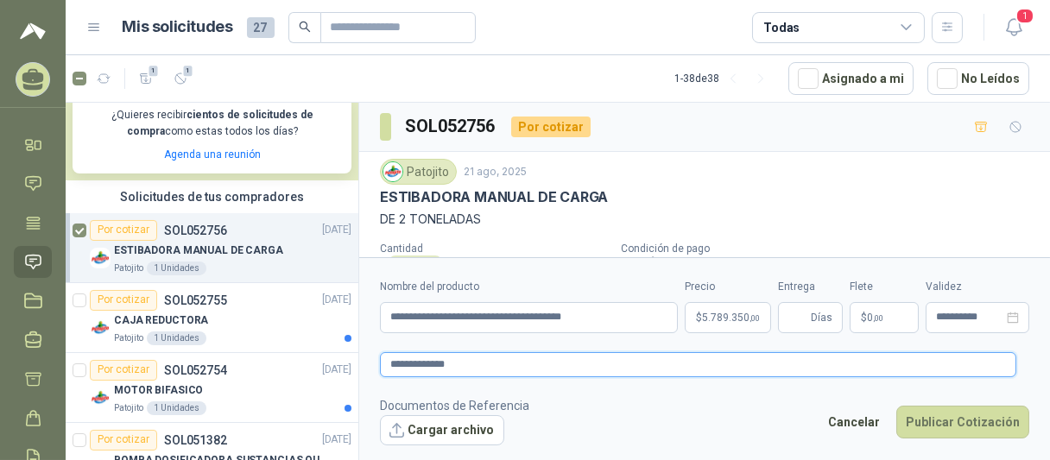
type textarea "**********"
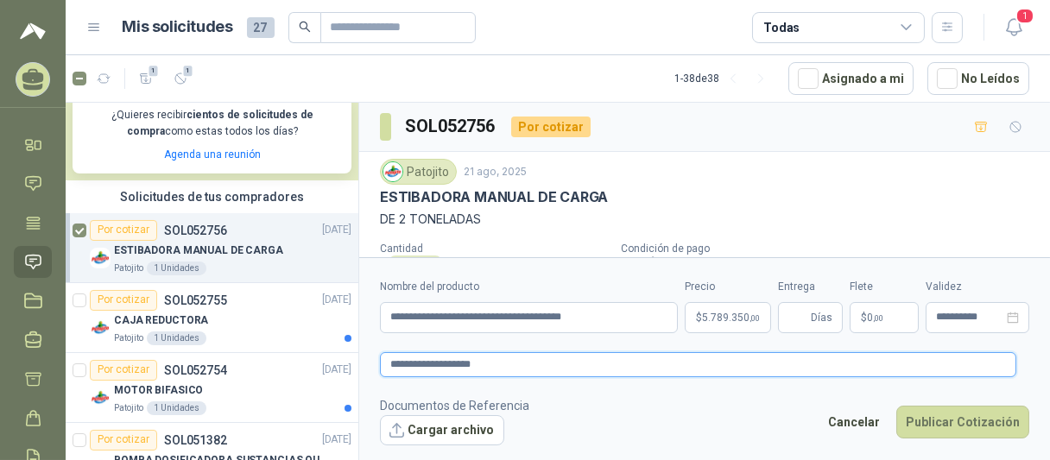
type textarea "**********"
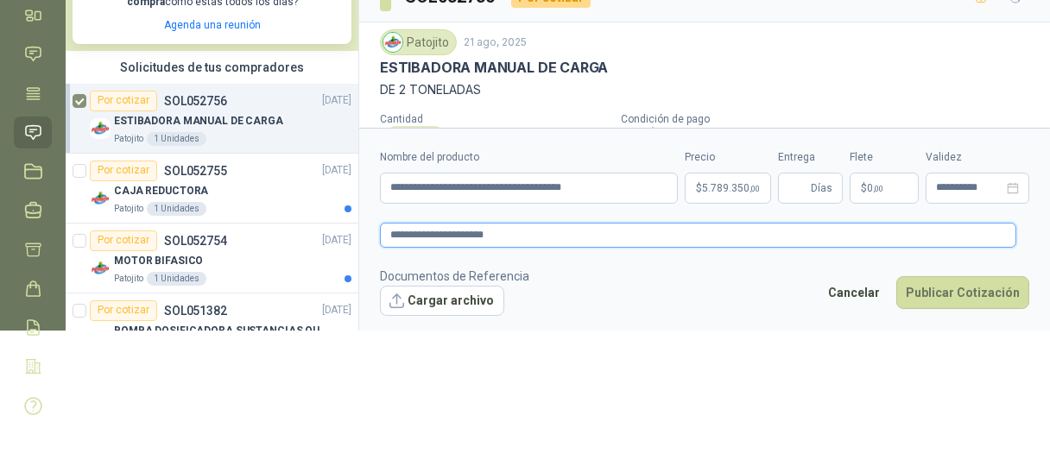
scroll to position [139, 0]
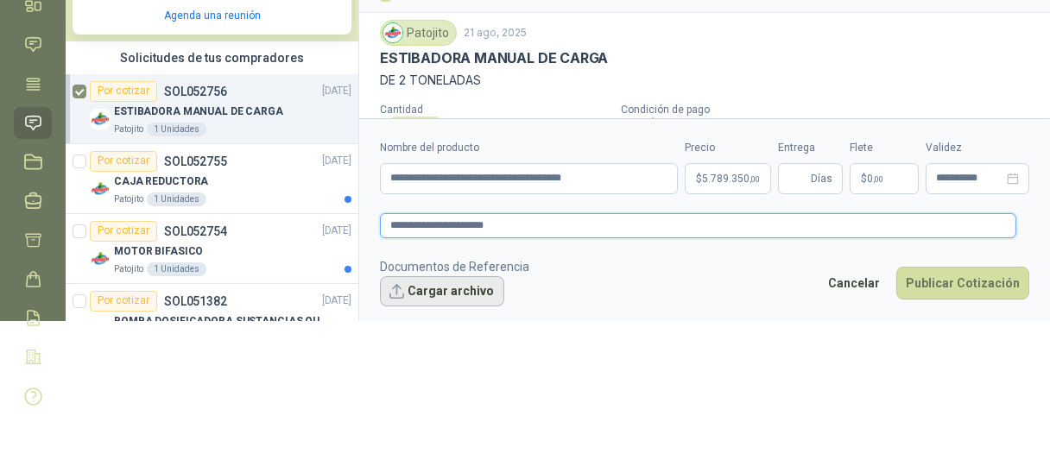
type textarea "**********"
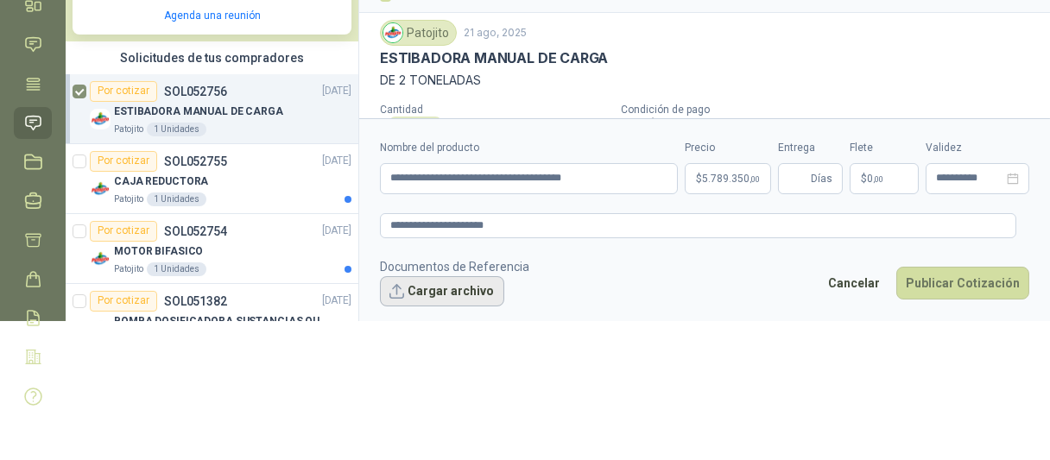
click at [438, 295] on button "Cargar archivo" at bounding box center [442, 291] width 124 height 31
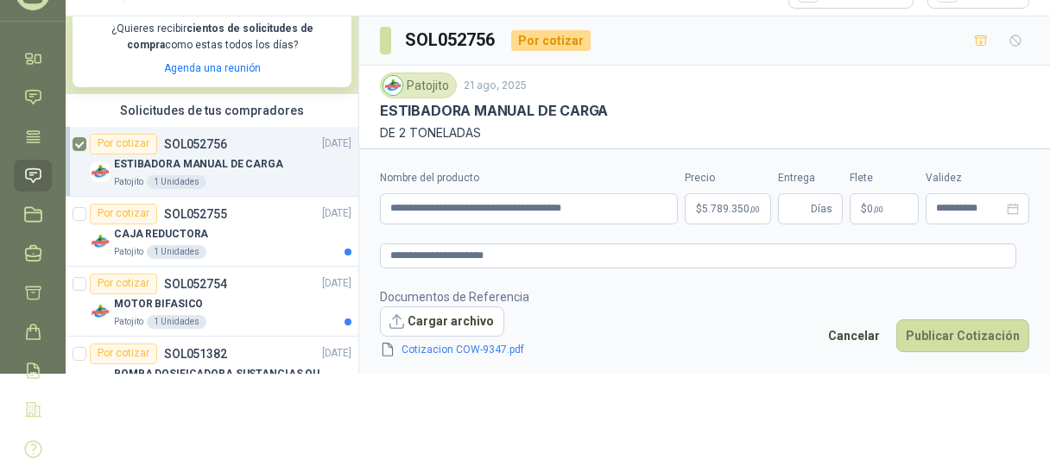
scroll to position [0, 0]
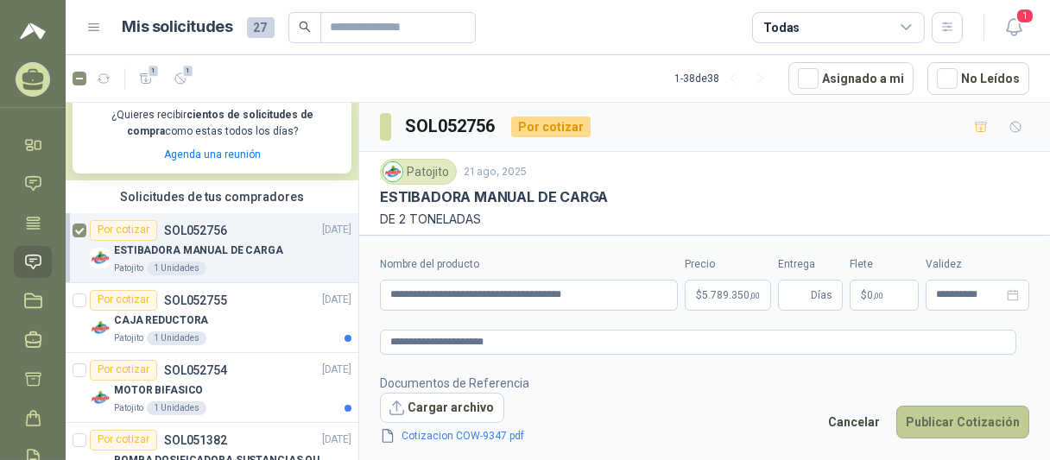
click at [941, 425] on button "Publicar Cotización" at bounding box center [962, 422] width 133 height 33
type input "*"
click at [948, 424] on button "Publicar Cotización" at bounding box center [962, 422] width 133 height 33
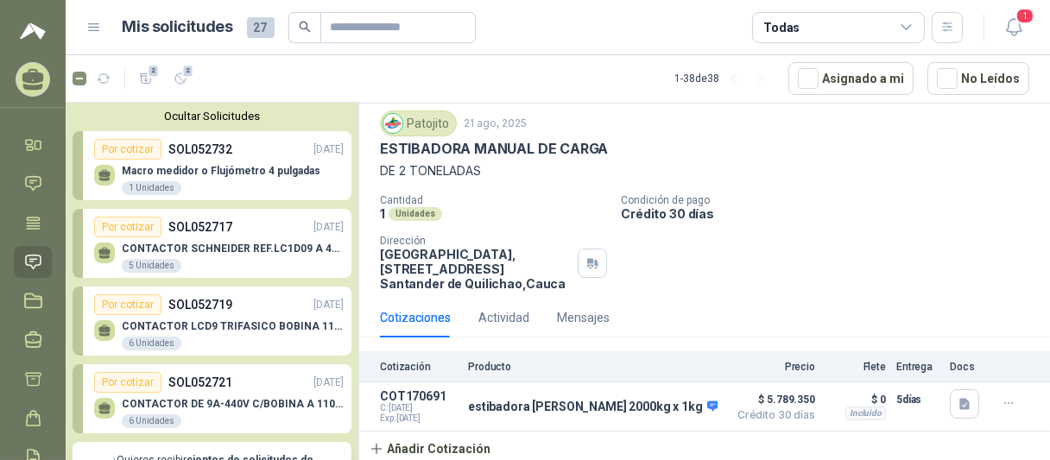
click at [205, 153] on p "SOL052732" at bounding box center [200, 149] width 64 height 19
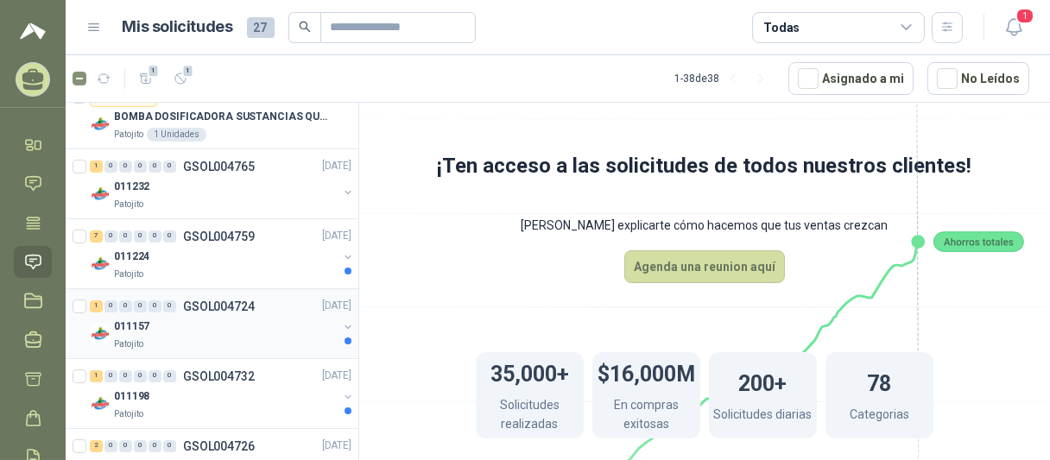
scroll to position [691, 0]
click at [225, 174] on div "1 0 0 0 0 0 GSOL004765 [DATE]" at bounding box center [222, 165] width 265 height 21
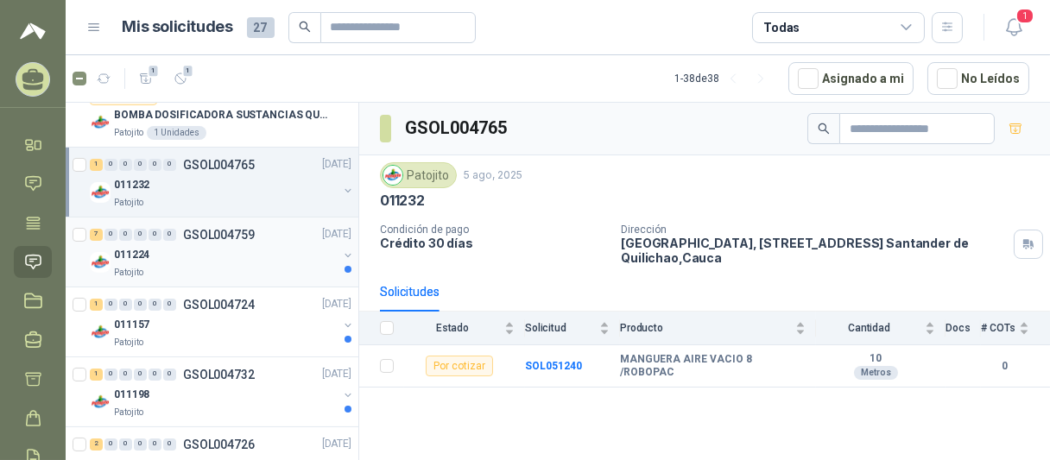
click at [192, 263] on div "011224" at bounding box center [226, 255] width 224 height 21
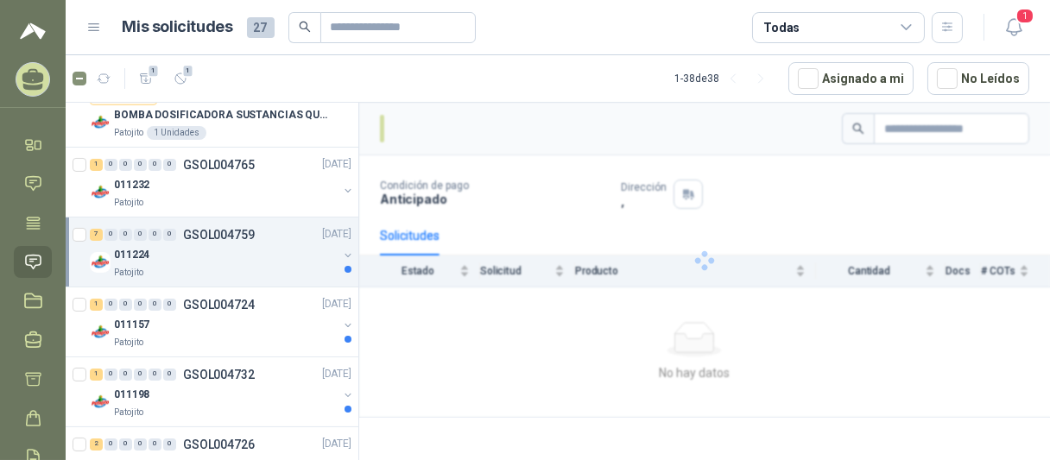
click at [211, 259] on div "011224" at bounding box center [226, 255] width 224 height 21
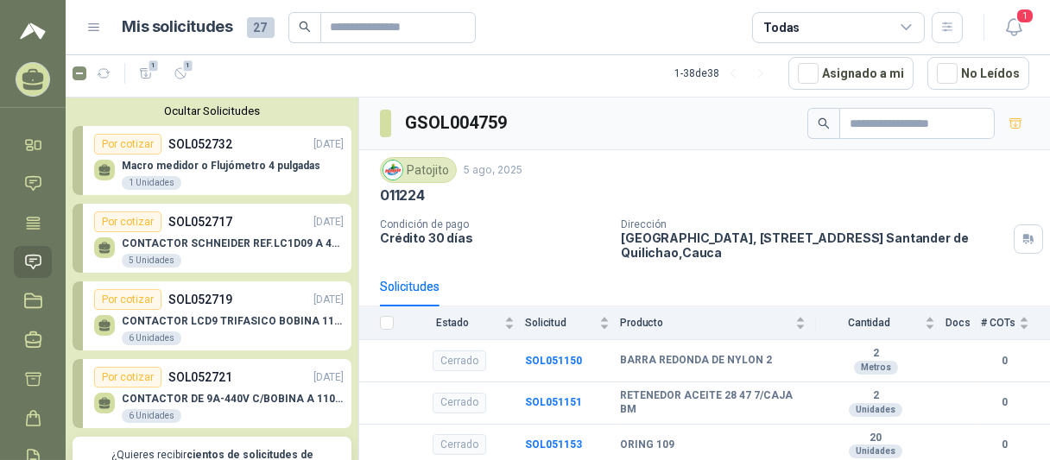
click at [206, 148] on p "SOL052732" at bounding box center [200, 144] width 64 height 19
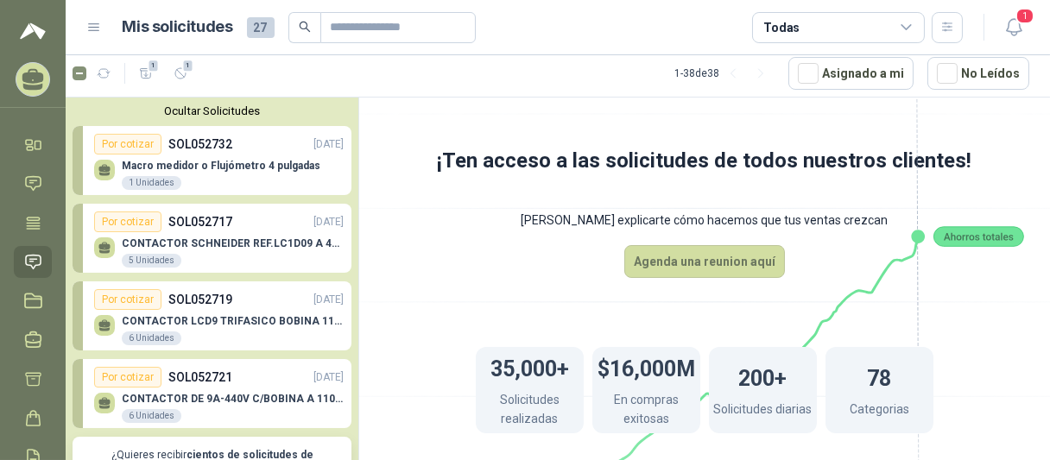
click at [180, 169] on p "Macro medidor o Flujómetro 4 pulgadas" at bounding box center [221, 166] width 199 height 12
click at [123, 220] on div "Por cotizar" at bounding box center [127, 222] width 67 height 21
drag, startPoint x: 118, startPoint y: 137, endPoint x: 154, endPoint y: 301, distance: 167.9
click at [118, 138] on div "Por cotizar" at bounding box center [127, 144] width 67 height 21
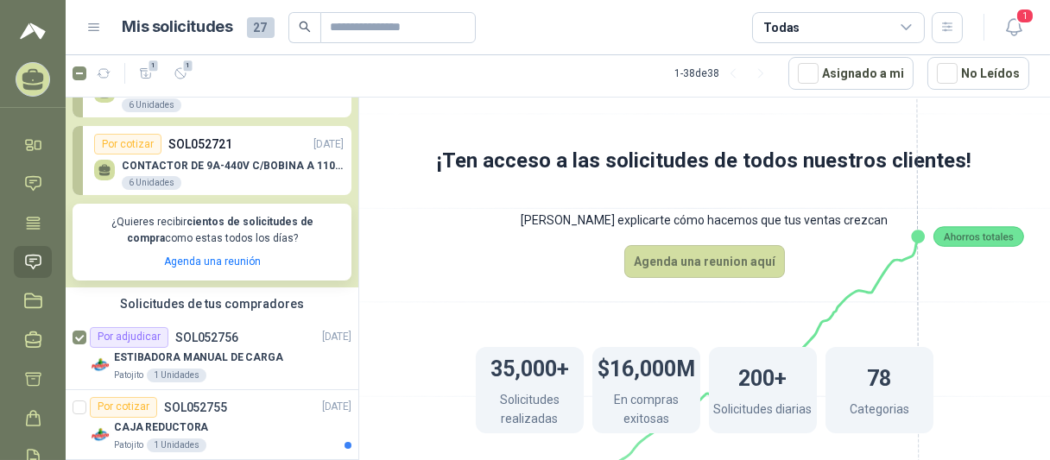
scroll to position [432, 0]
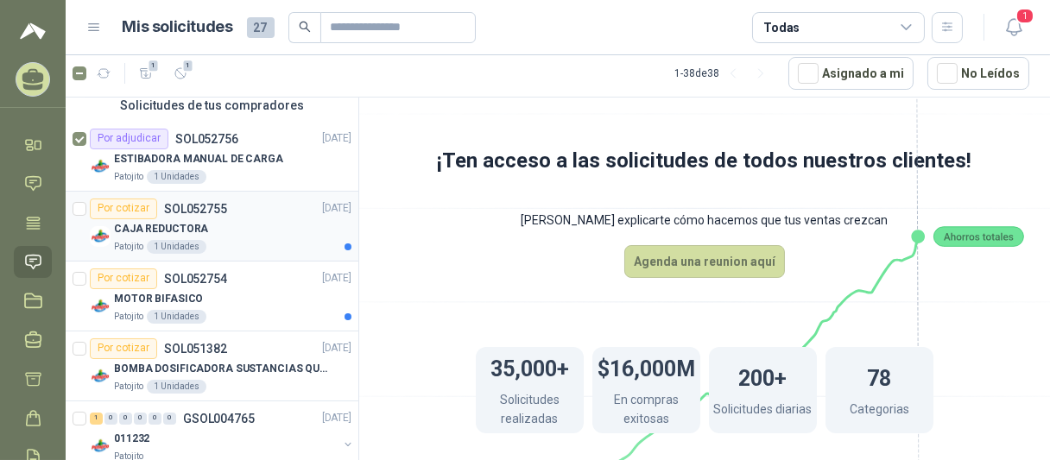
click at [208, 210] on p "SOL052755" at bounding box center [195, 209] width 63 height 12
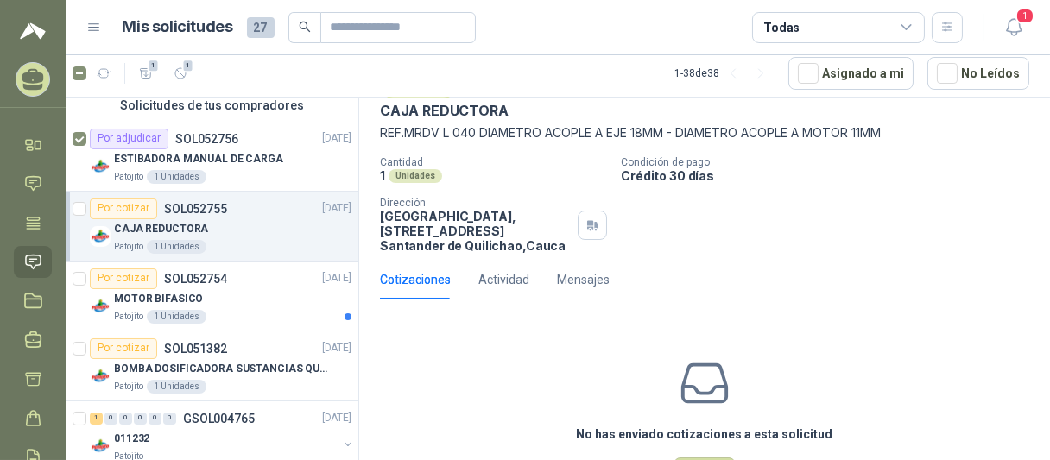
scroll to position [153, 0]
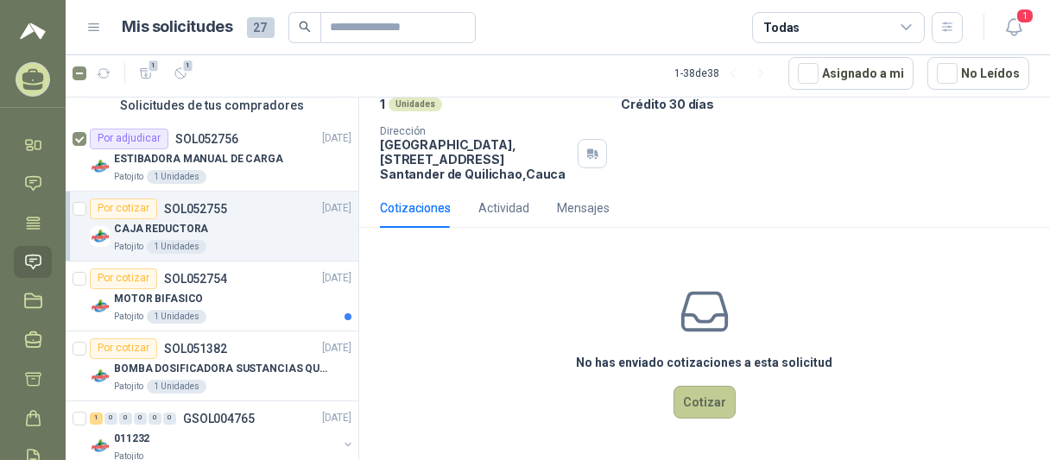
click at [674, 400] on button "Cotizar" at bounding box center [705, 402] width 62 height 33
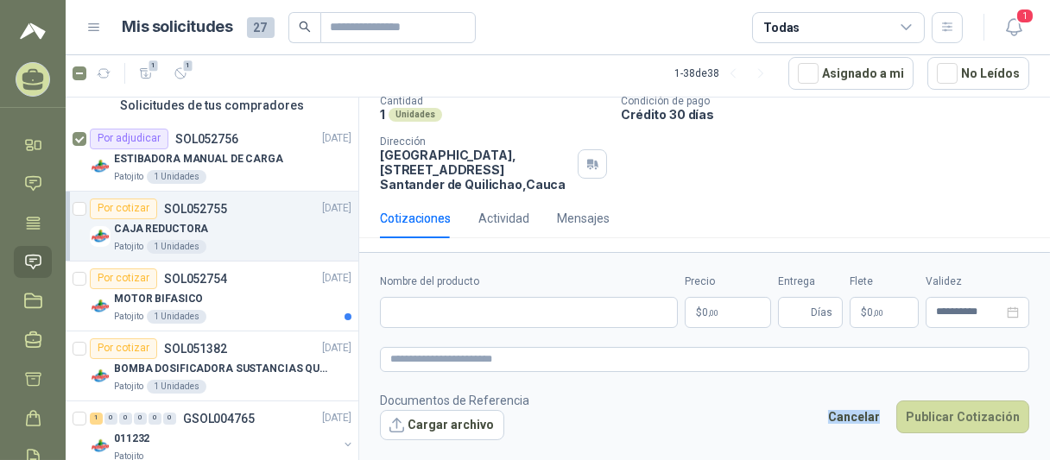
scroll to position [142, 0]
drag, startPoint x: 671, startPoint y: 400, endPoint x: 731, endPoint y: 176, distance: 231.7
click at [731, 176] on div "Cantidad 1 Unidades Condición de pago Crédito 30 días Dirección Parque Industri…" at bounding box center [704, 143] width 649 height 97
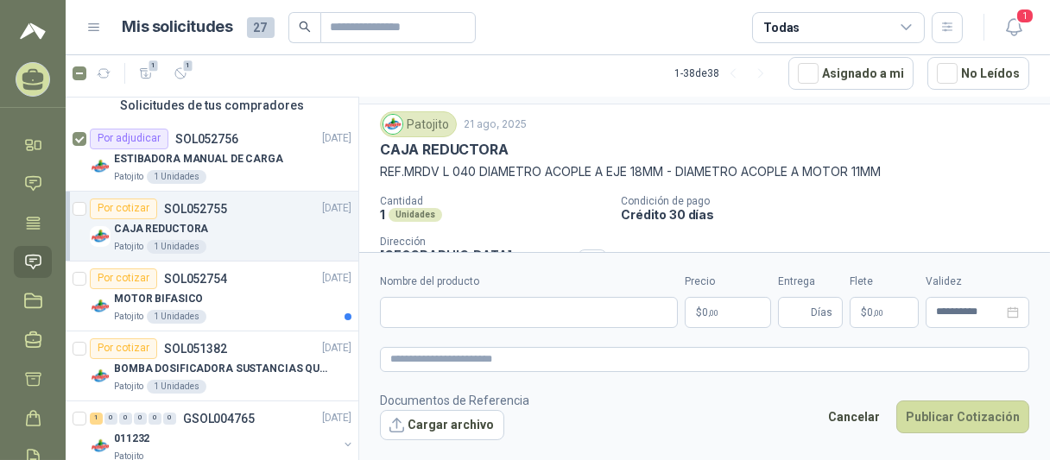
scroll to position [0, 0]
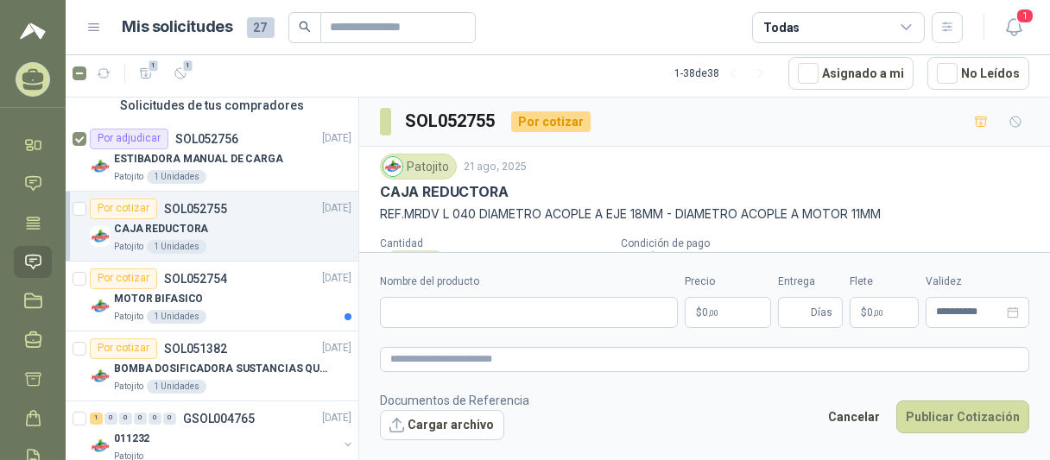
click at [46, 88] on icon at bounding box center [33, 79] width 27 height 27
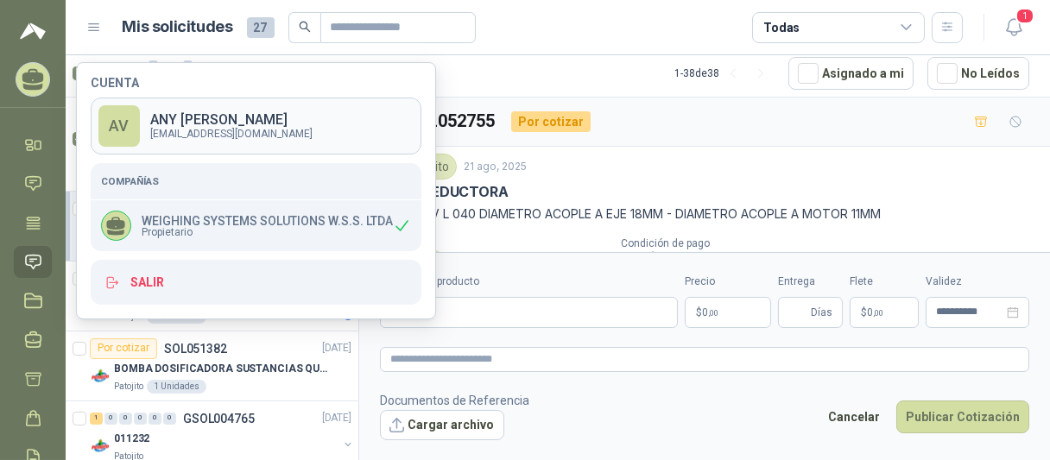
click at [205, 135] on p "[EMAIL_ADDRESS][DOMAIN_NAME]" at bounding box center [231, 134] width 162 height 10
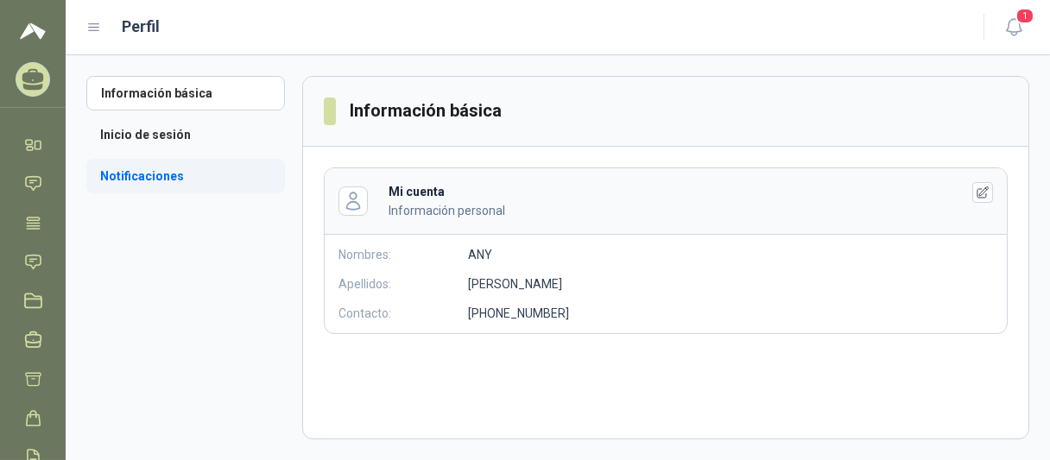
click at [162, 176] on li "Notificaciones" at bounding box center [185, 176] width 199 height 35
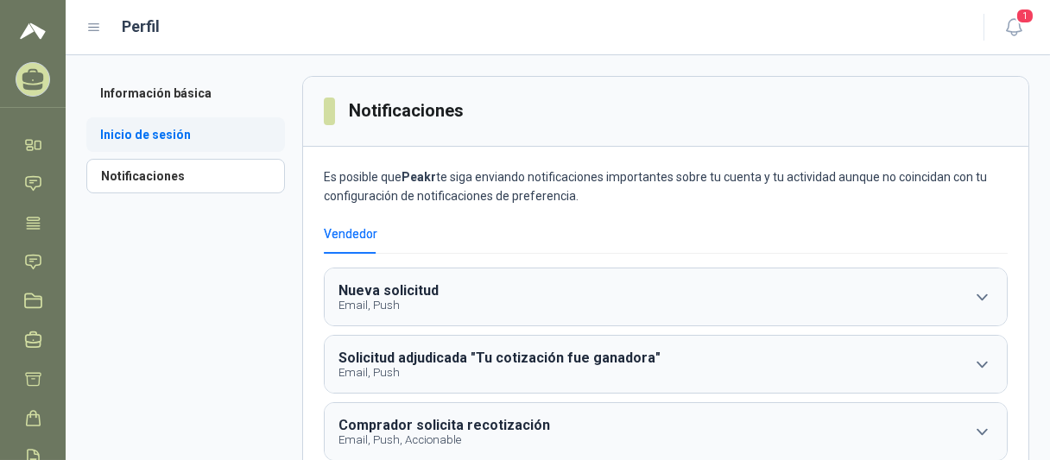
click at [166, 130] on li "Inicio de sesión" at bounding box center [185, 134] width 199 height 35
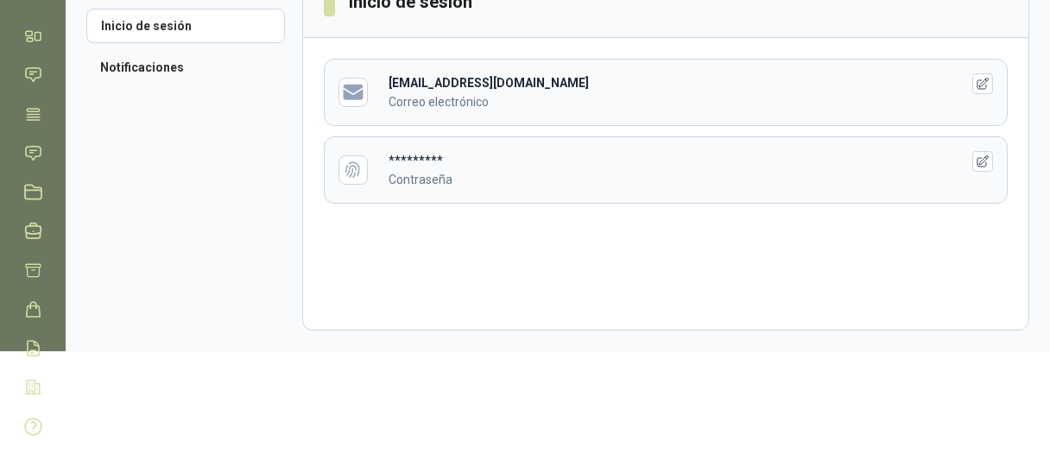
scroll to position [139, 0]
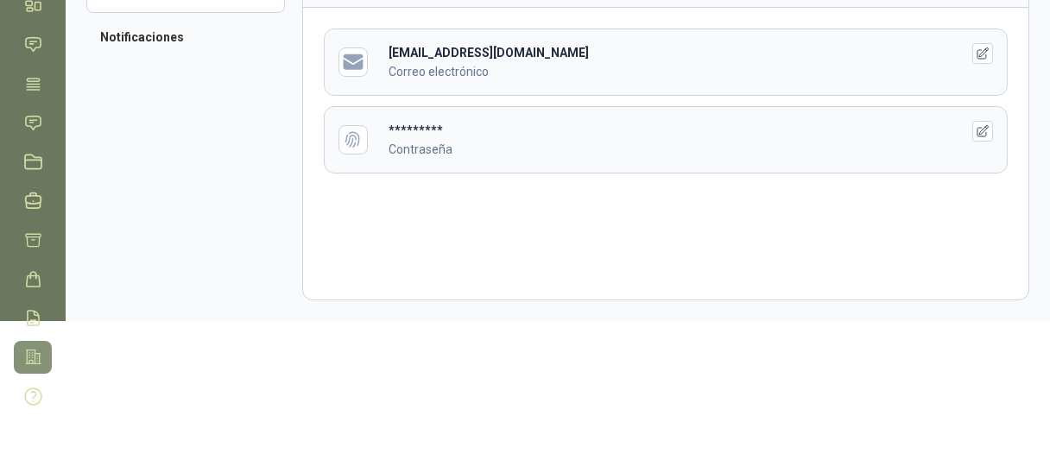
click at [28, 363] on icon at bounding box center [33, 358] width 15 height 14
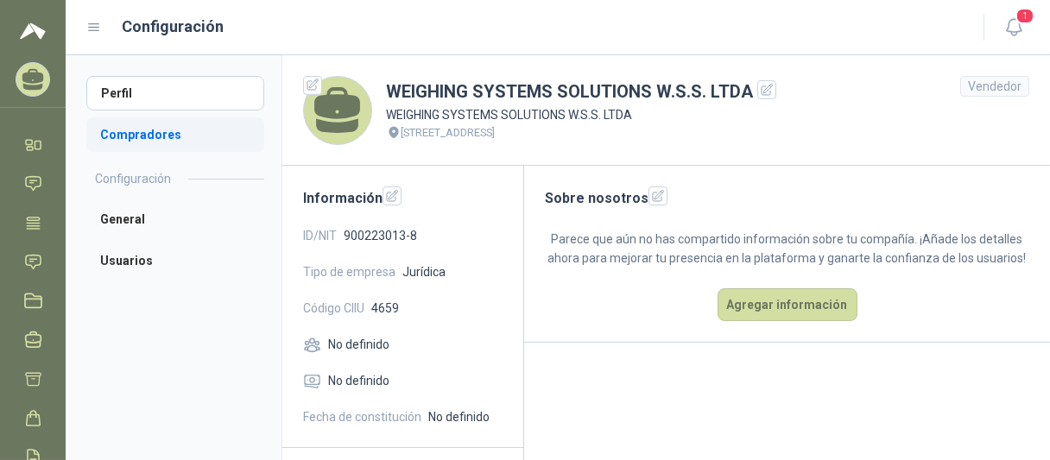
click at [133, 135] on li "Compradores" at bounding box center [175, 134] width 178 height 35
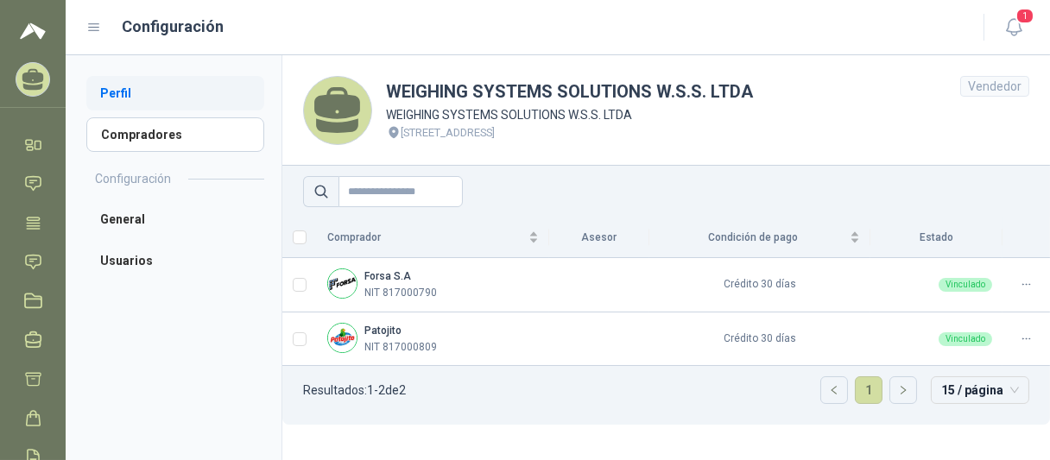
click at [126, 94] on li "Perfil" at bounding box center [175, 93] width 178 height 35
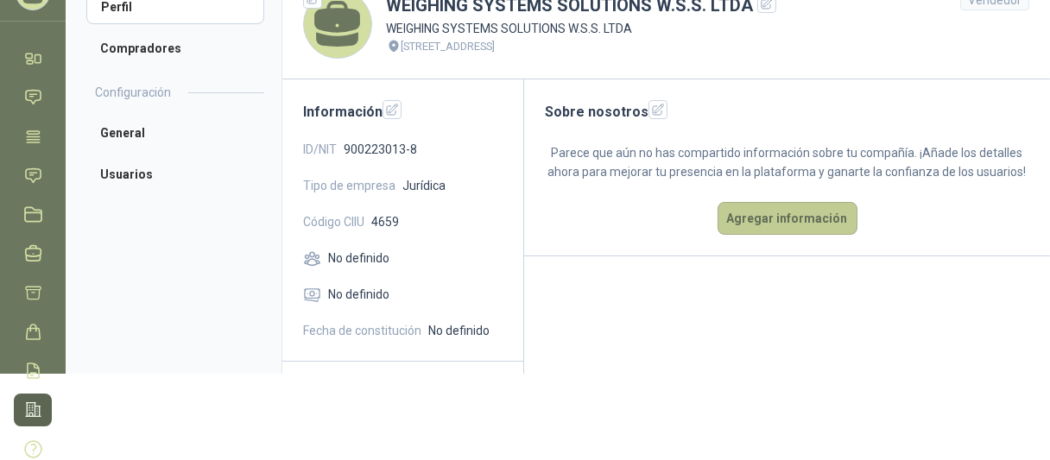
click at [782, 235] on button "Agregar información" at bounding box center [788, 218] width 140 height 33
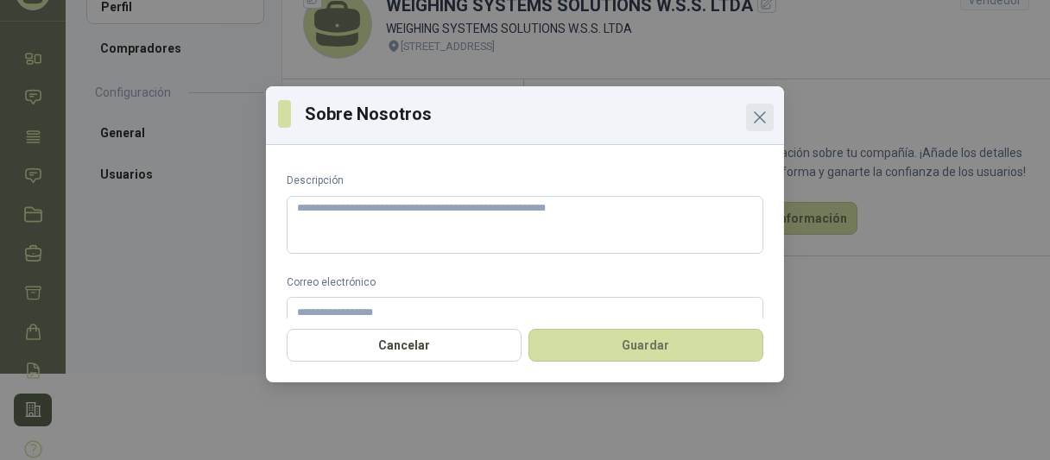
click at [761, 123] on icon "Close" at bounding box center [760, 117] width 21 height 21
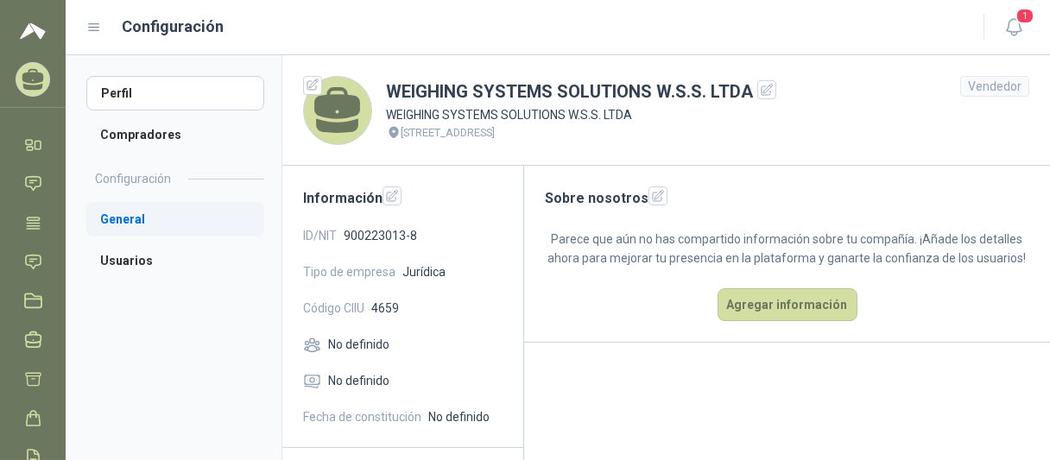
click at [130, 219] on li "General" at bounding box center [175, 219] width 178 height 35
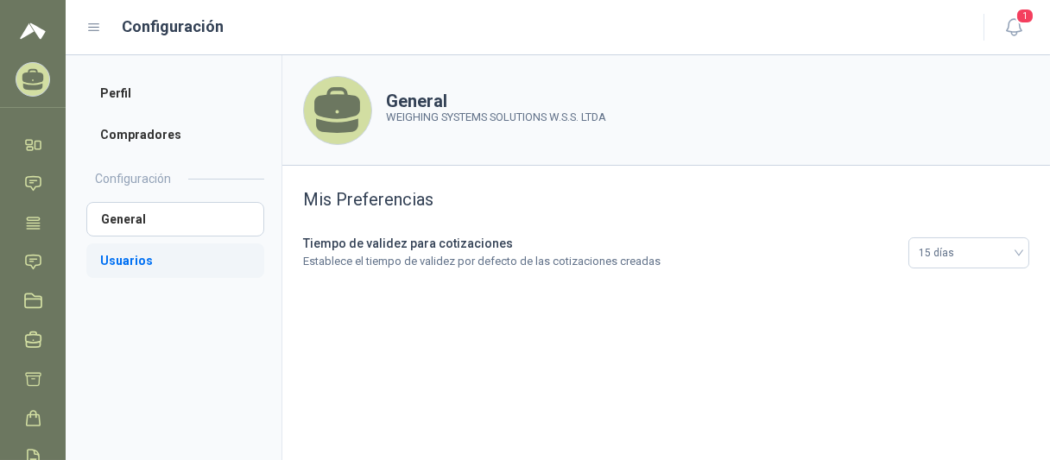
click at [123, 256] on li "Usuarios" at bounding box center [175, 261] width 178 height 35
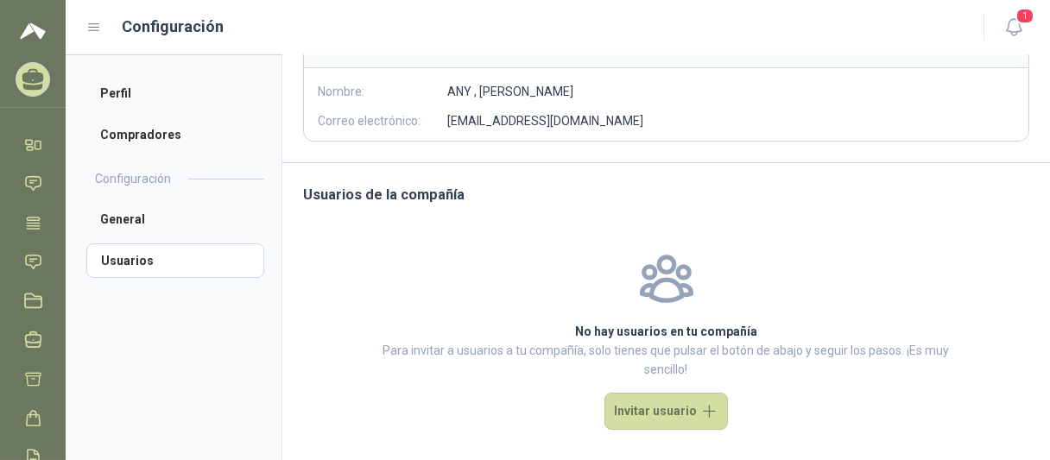
scroll to position [199, 0]
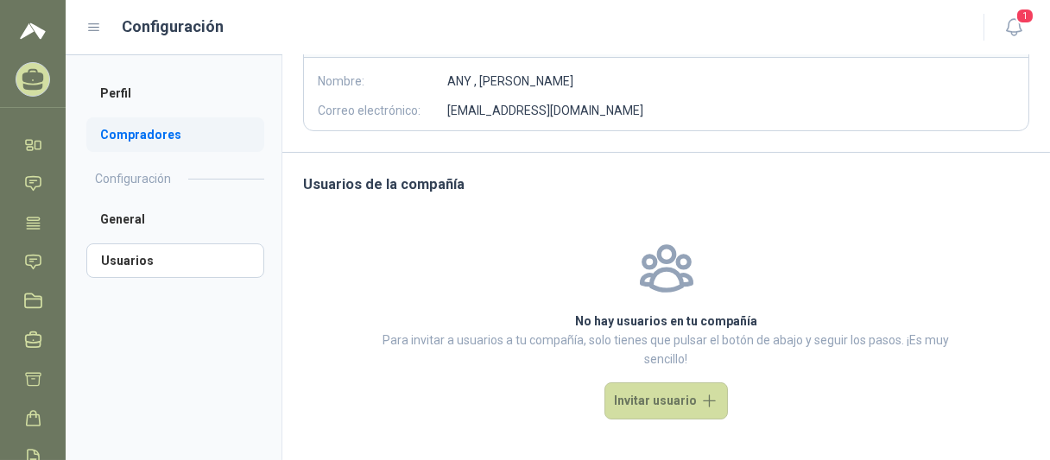
click at [181, 140] on li "Compradores" at bounding box center [175, 134] width 178 height 35
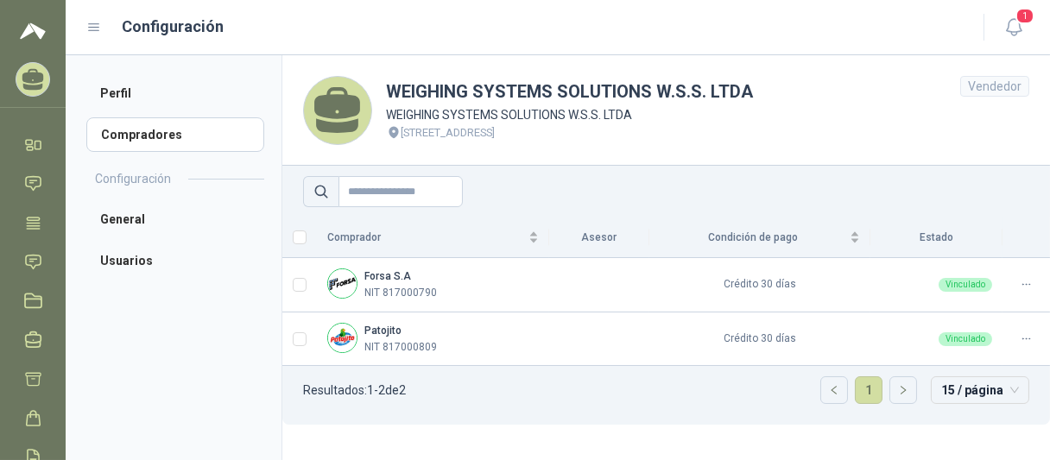
click at [26, 81] on icon at bounding box center [33, 76] width 22 height 15
click at [32, 147] on icon at bounding box center [30, 148] width 6 height 3
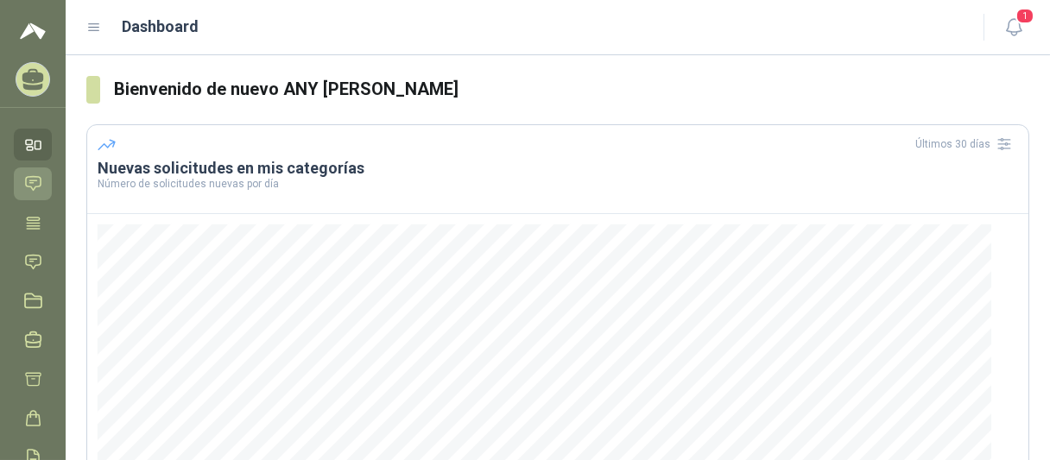
click at [38, 193] on link "Chat" at bounding box center [33, 184] width 38 height 32
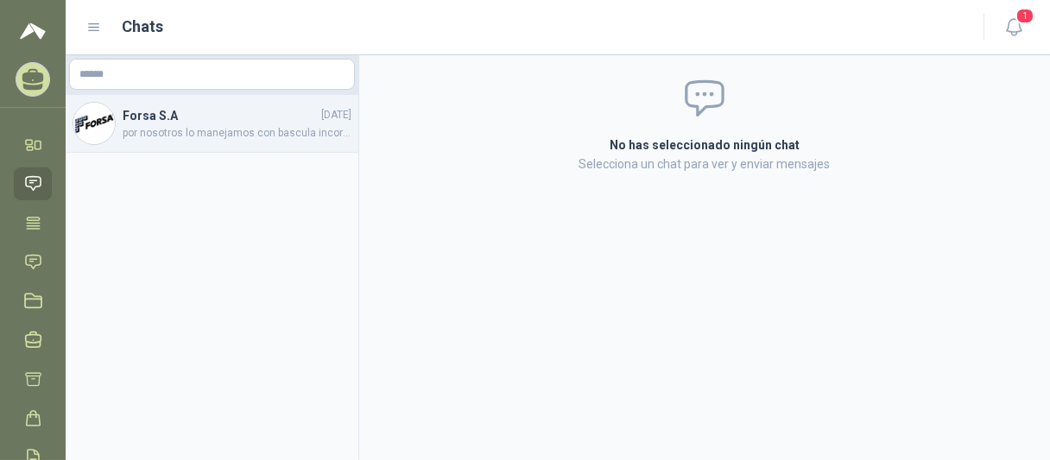
click at [195, 125] on span "por nosotros lo manejamos con bascula incorporada" at bounding box center [237, 133] width 229 height 16
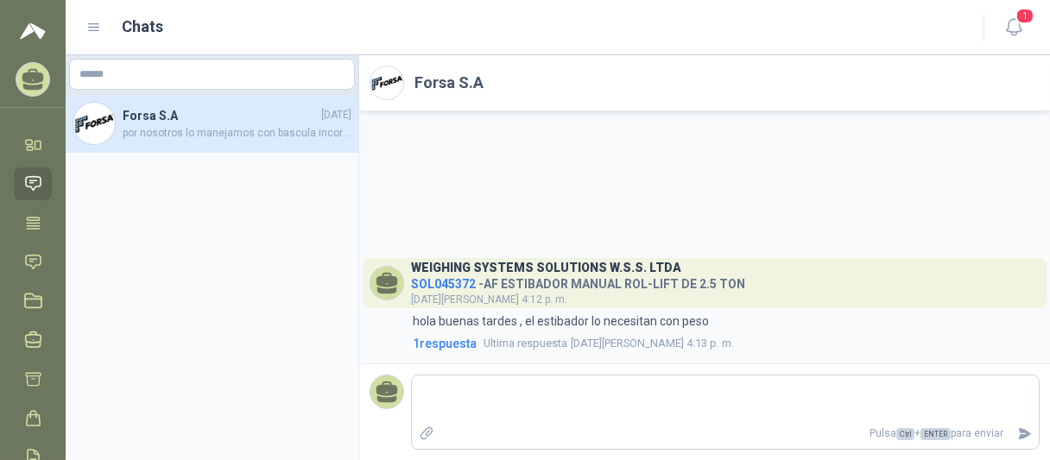
click at [195, 125] on span "por nosotros lo manejamos con bascula incorporada" at bounding box center [237, 133] width 229 height 16
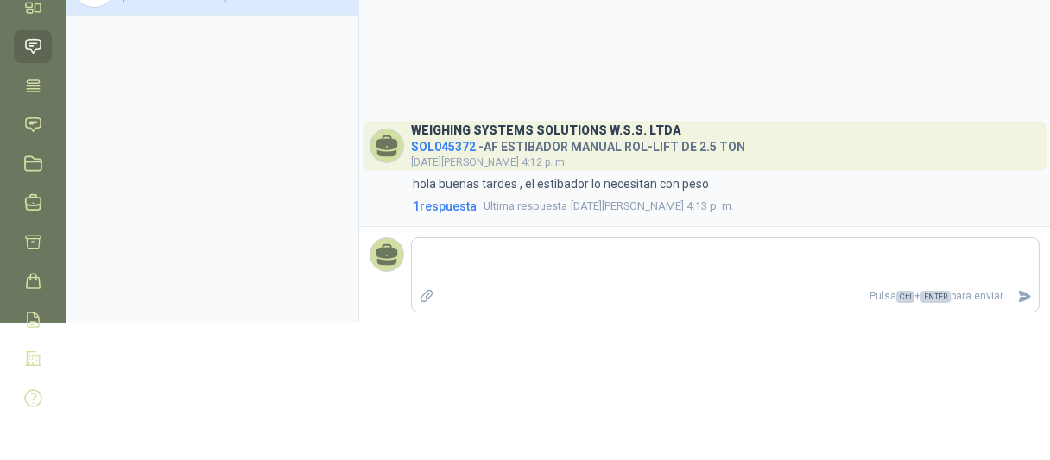
scroll to position [139, 0]
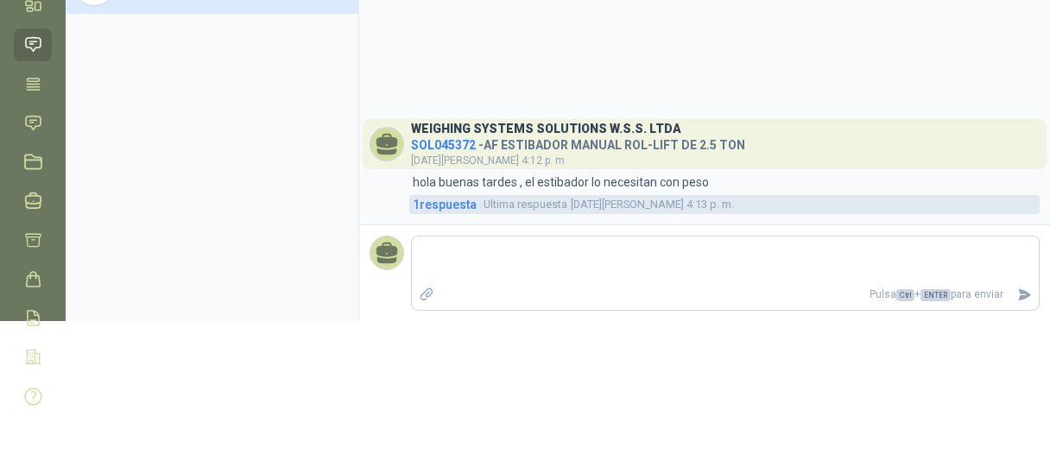
click at [436, 207] on span "1 respuesta" at bounding box center [445, 204] width 64 height 19
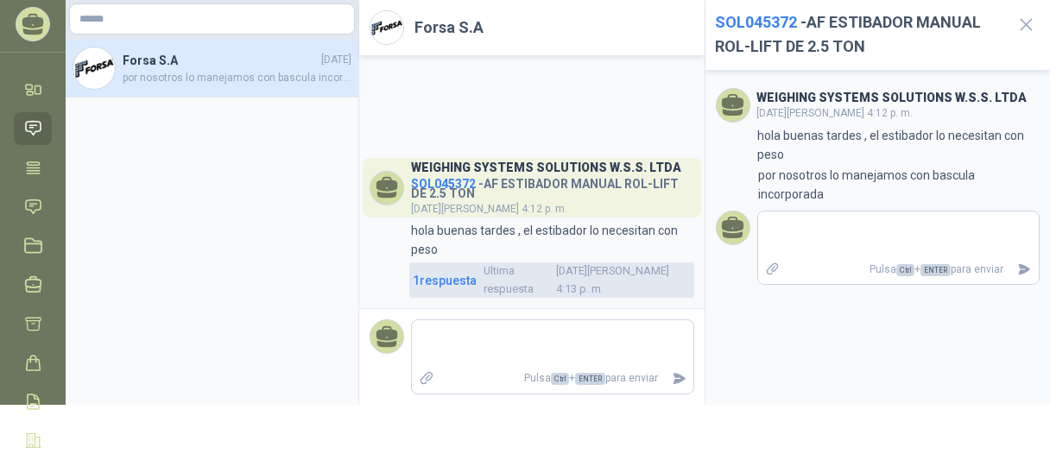
click at [435, 289] on span "1 respuesta" at bounding box center [445, 280] width 64 height 19
click at [435, 288] on span "1 respuesta" at bounding box center [445, 280] width 64 height 19
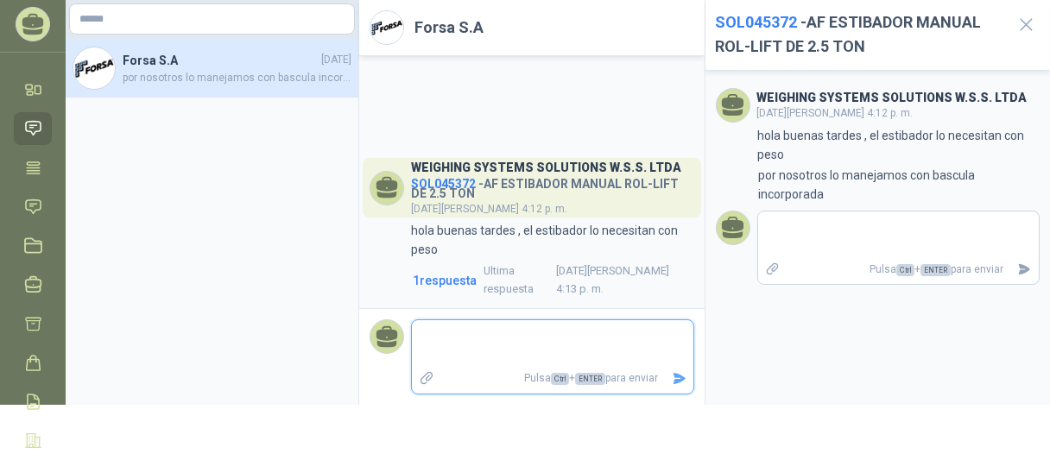
click at [443, 350] on textarea at bounding box center [553, 344] width 282 height 40
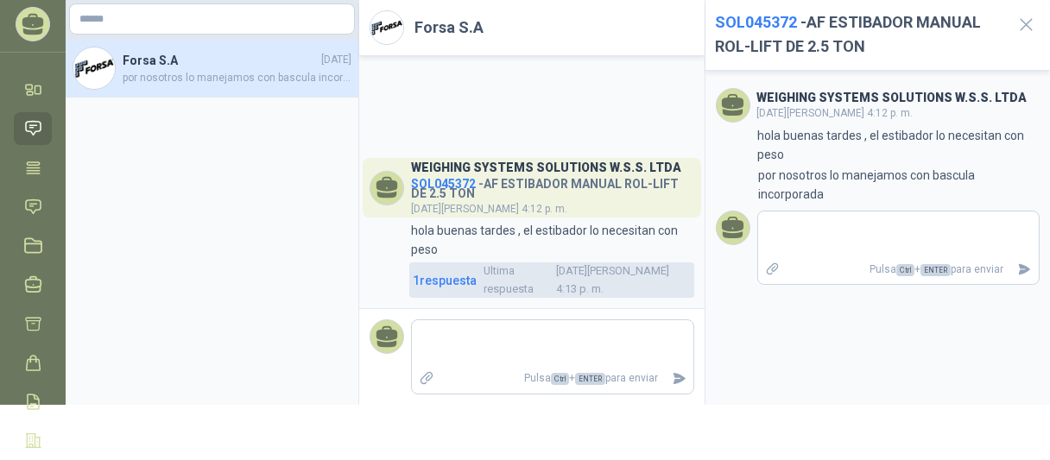
click at [444, 290] on span "1 respuesta" at bounding box center [445, 280] width 64 height 19
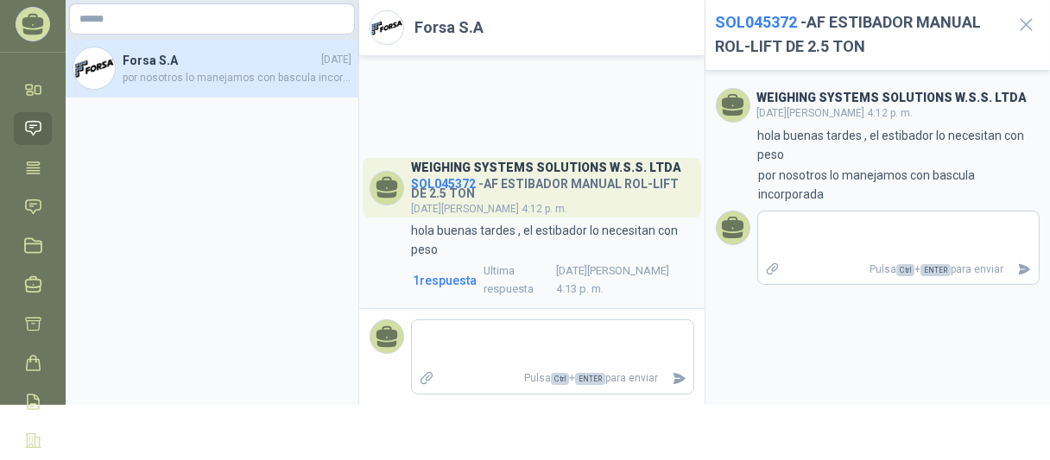
click at [471, 191] on span "SOL045372" at bounding box center [443, 184] width 65 height 14
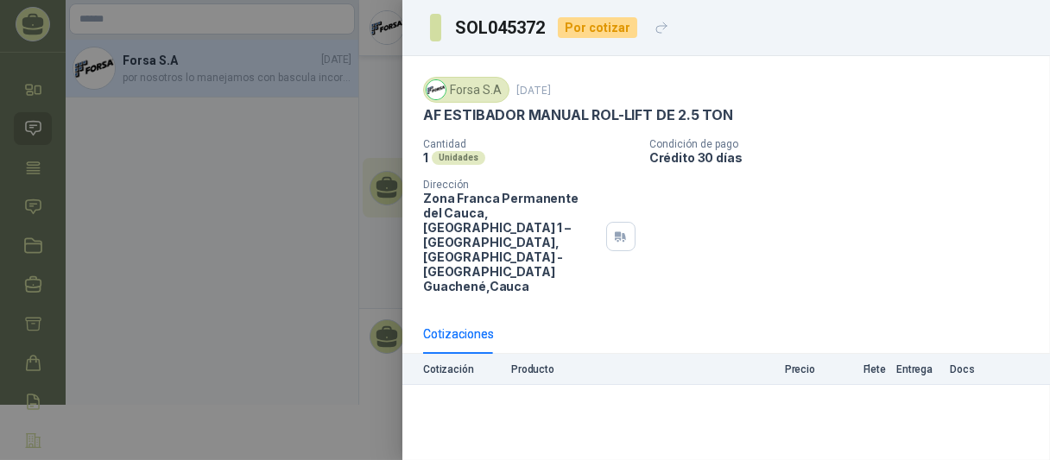
click at [525, 364] on p "Producto" at bounding box center [614, 370] width 207 height 12
click at [104, 73] on div at bounding box center [525, 230] width 1050 height 460
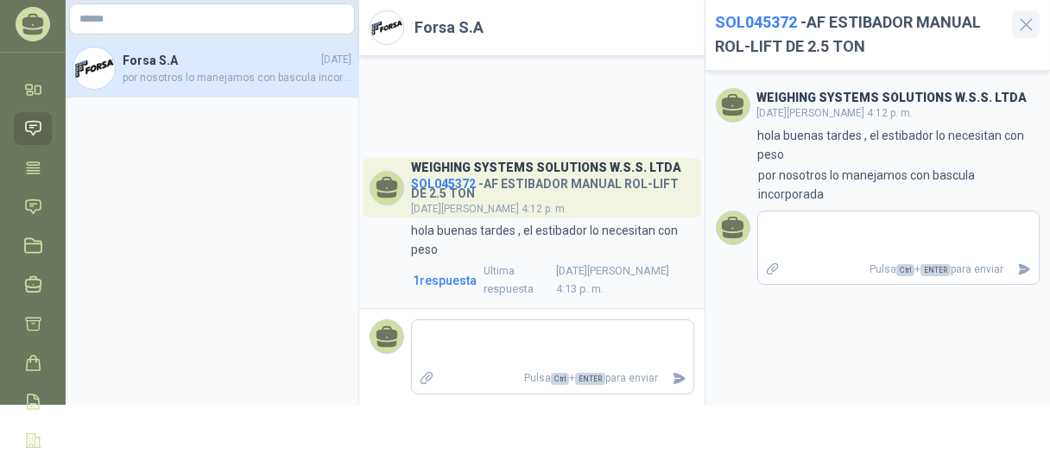
click at [1023, 21] on icon "button" at bounding box center [1027, 25] width 22 height 22
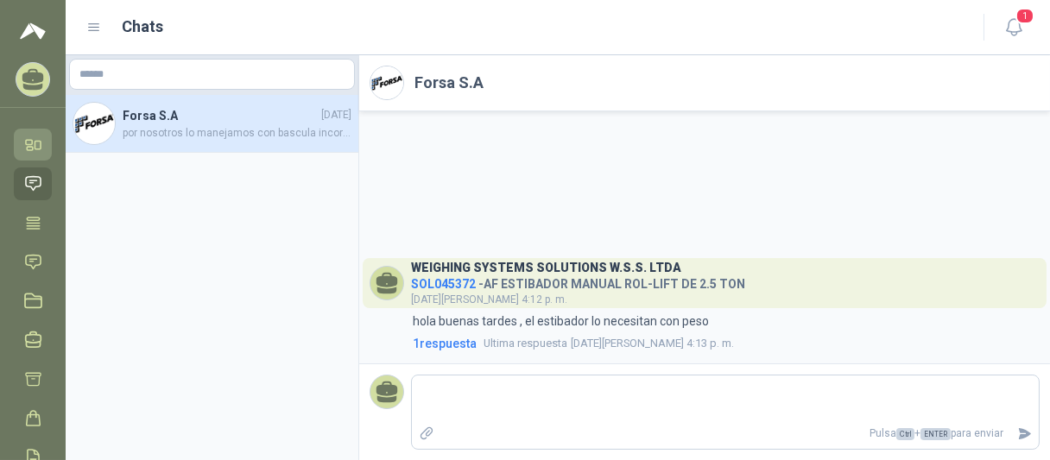
click at [27, 146] on icon at bounding box center [33, 145] width 18 height 18
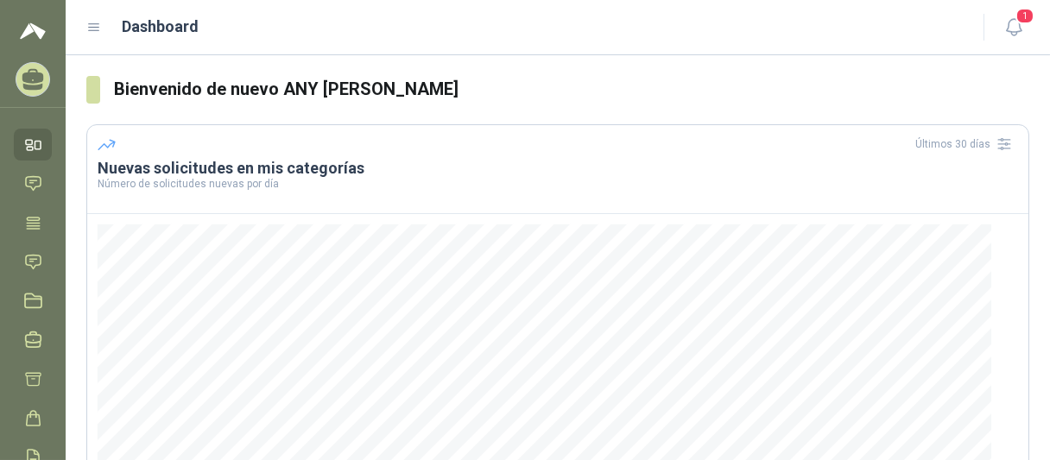
click at [35, 79] on icon at bounding box center [33, 76] width 22 height 15
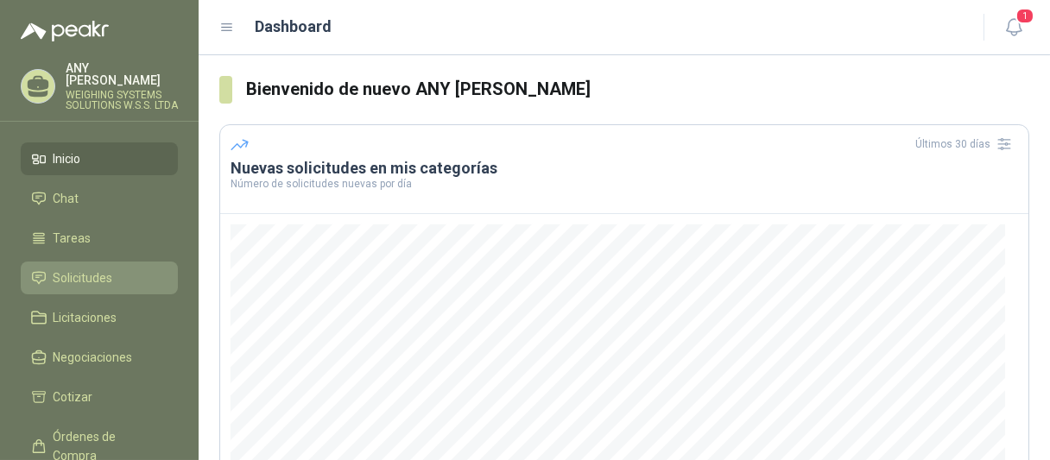
click at [97, 269] on span "Solicitudes" at bounding box center [84, 278] width 60 height 19
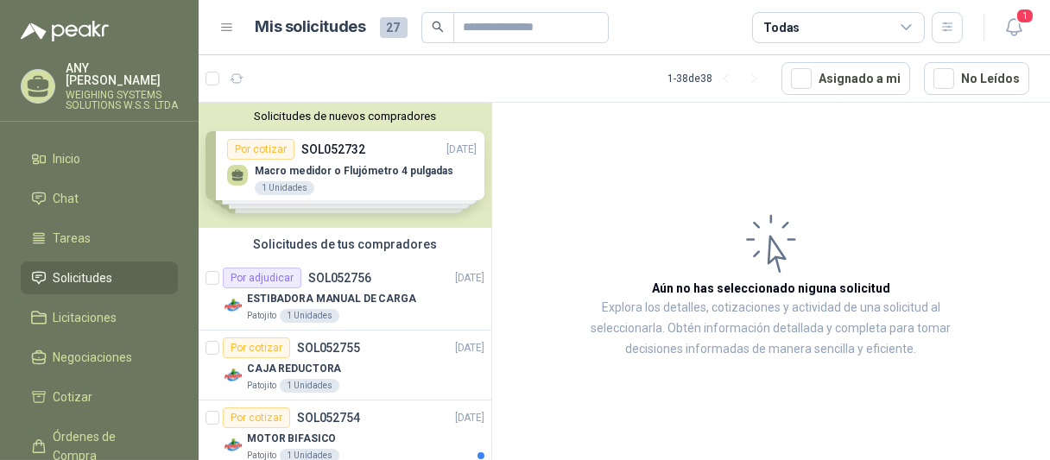
click at [301, 170] on div "Solicitudes de nuevos compradores Por cotizar SOL052732 [DATE] Macro medidor o …" at bounding box center [345, 165] width 293 height 125
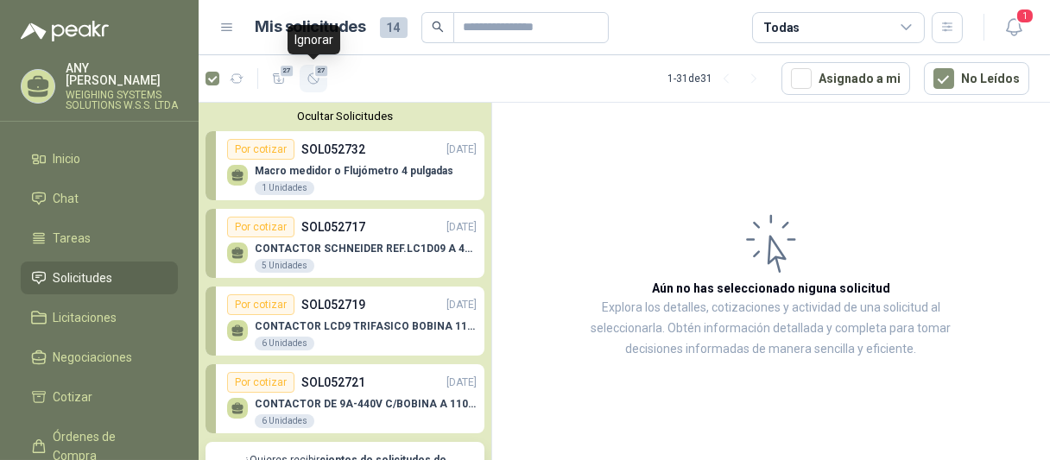
click at [313, 79] on icon "button" at bounding box center [314, 79] width 15 height 15
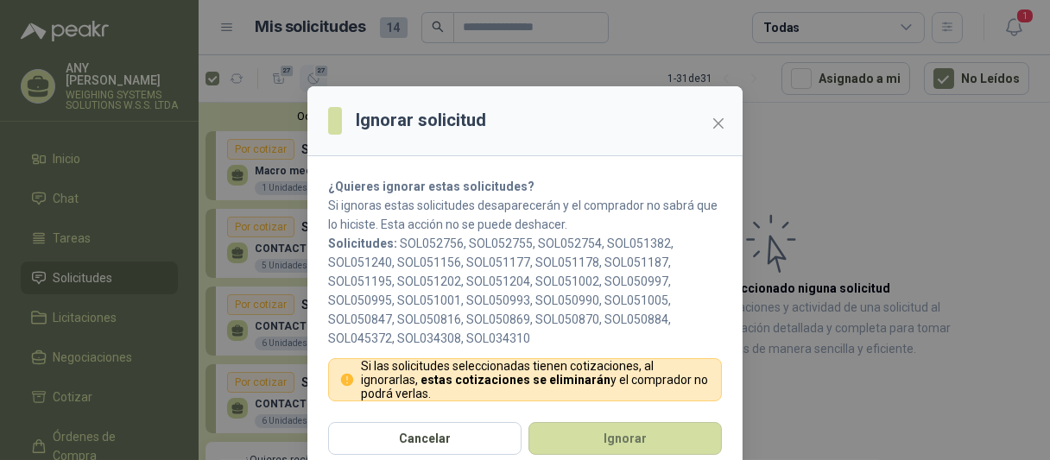
scroll to position [16, 0]
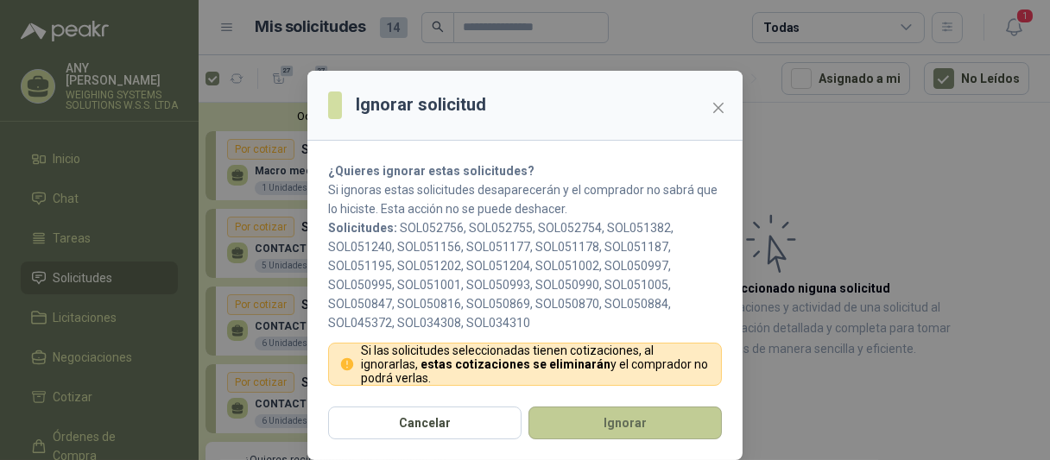
click at [584, 432] on button "Ignorar" at bounding box center [624, 423] width 193 height 33
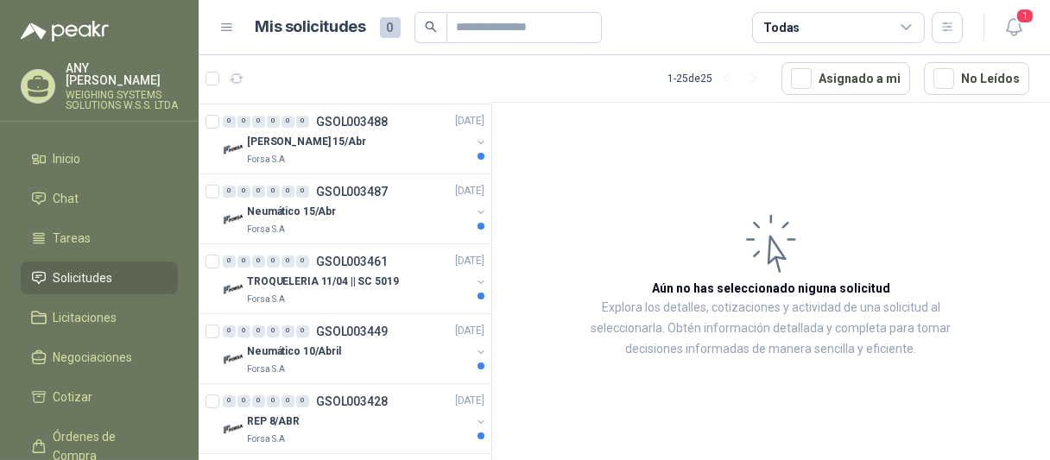
scroll to position [0, 0]
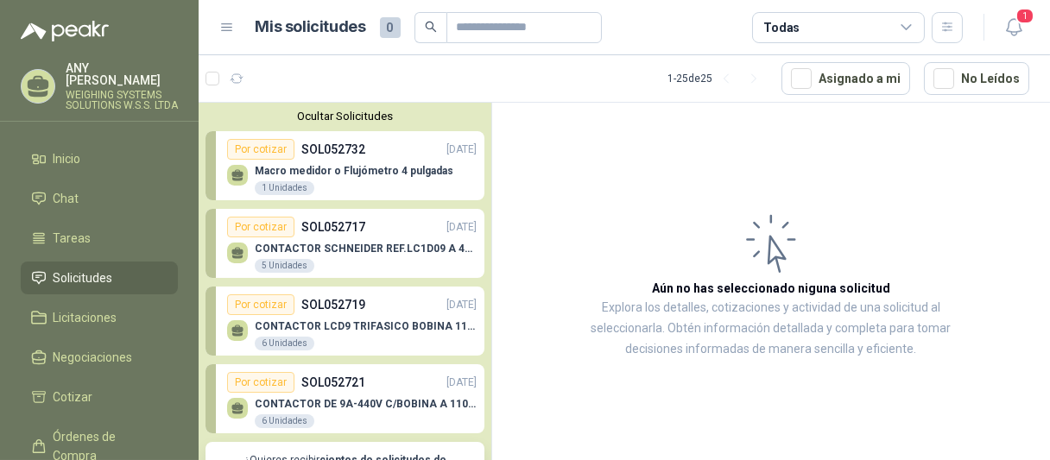
click at [295, 166] on p "Macro medidor o Flujómetro 4 pulgadas" at bounding box center [354, 171] width 199 height 12
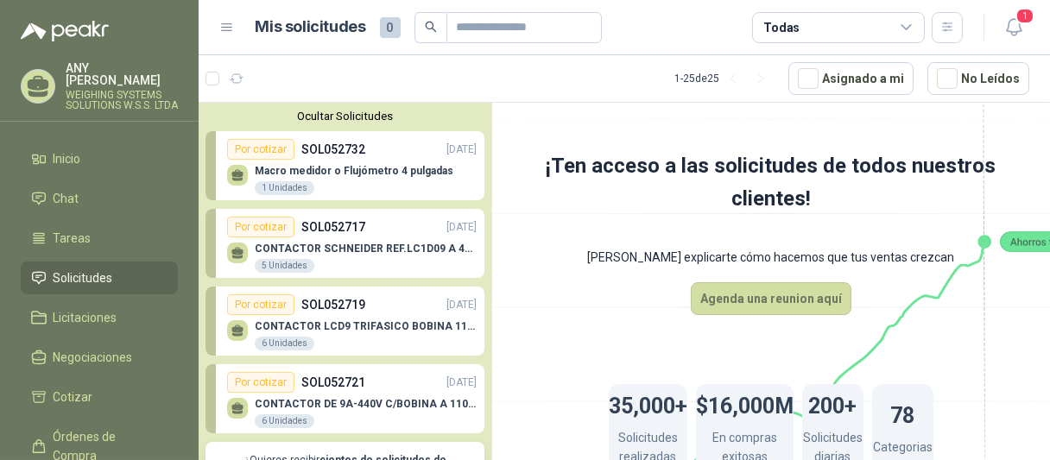
click at [306, 236] on p "SOL052717" at bounding box center [333, 227] width 64 height 19
click at [333, 304] on p "SOL052719" at bounding box center [333, 304] width 64 height 19
click at [910, 34] on icon at bounding box center [907, 28] width 16 height 16
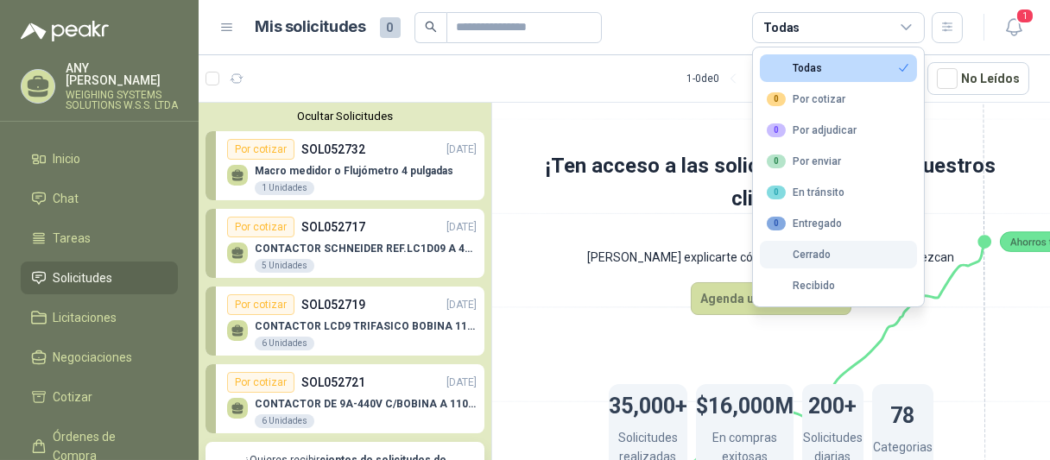
click at [807, 254] on div "Cerrado" at bounding box center [799, 255] width 64 height 12
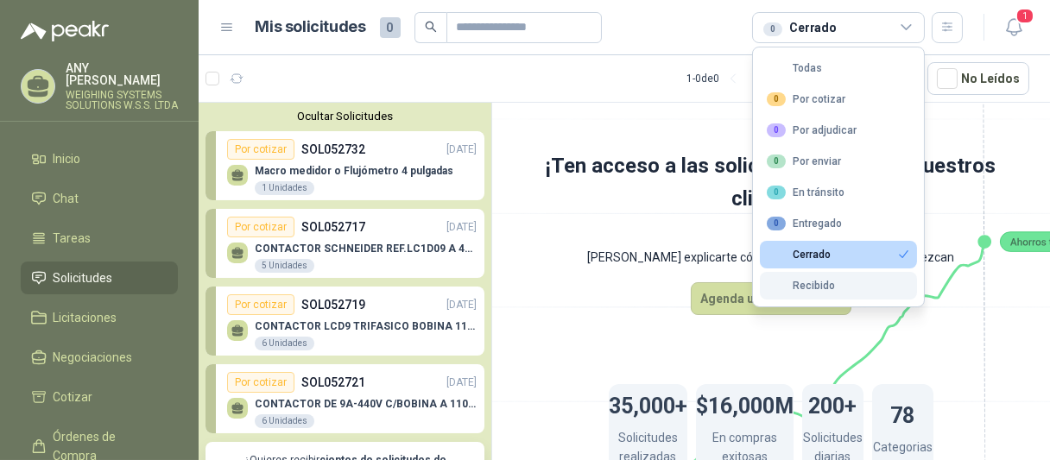
click at [807, 284] on div "Recibido" at bounding box center [801, 286] width 68 height 12
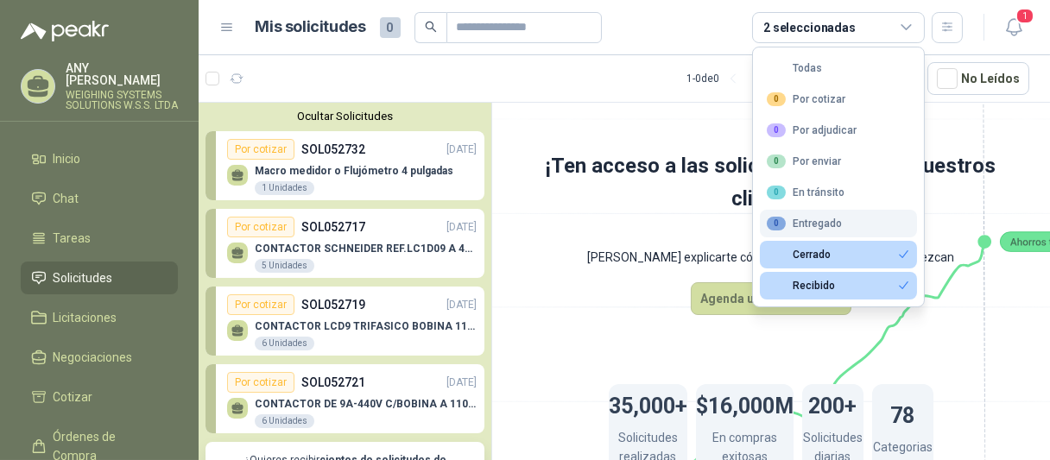
click at [807, 226] on div "0 Entregado" at bounding box center [804, 224] width 75 height 14
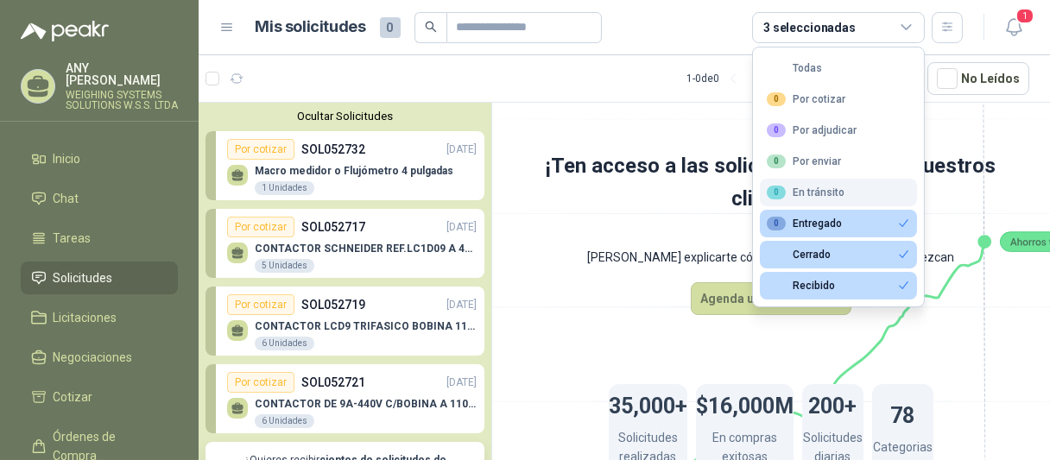
click at [807, 199] on button "0 En tránsito" at bounding box center [838, 193] width 157 height 28
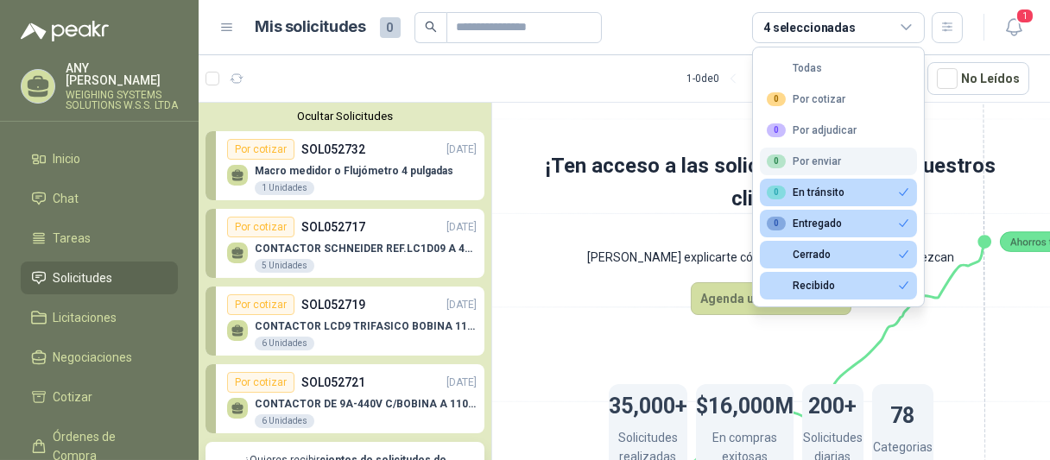
drag, startPoint x: 808, startPoint y: 163, endPoint x: 808, endPoint y: 153, distance: 10.4
click at [808, 161] on div "0 Por enviar" at bounding box center [804, 162] width 74 height 14
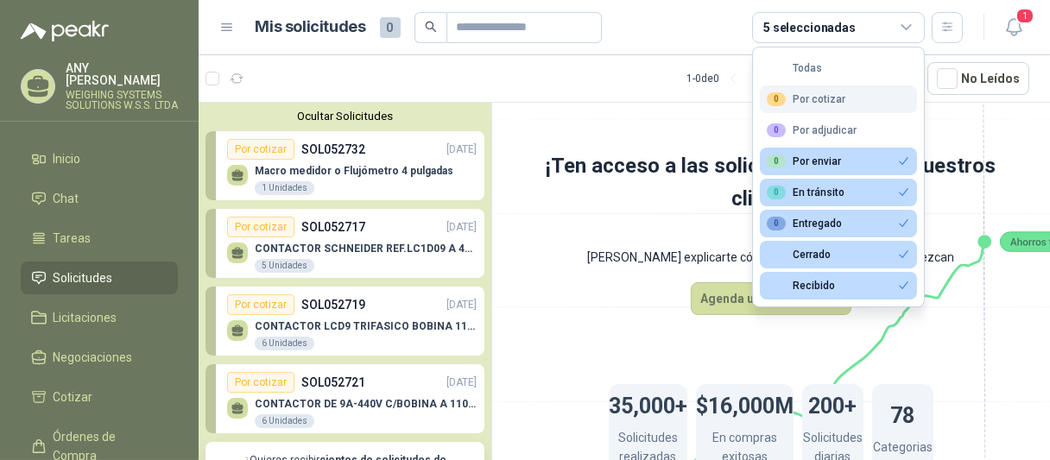
drag, startPoint x: 803, startPoint y: 132, endPoint x: 802, endPoint y: 111, distance: 20.7
click at [803, 130] on div "0 Por adjudicar" at bounding box center [812, 130] width 90 height 14
click at [802, 104] on div "0 Por cotizar" at bounding box center [806, 99] width 79 height 14
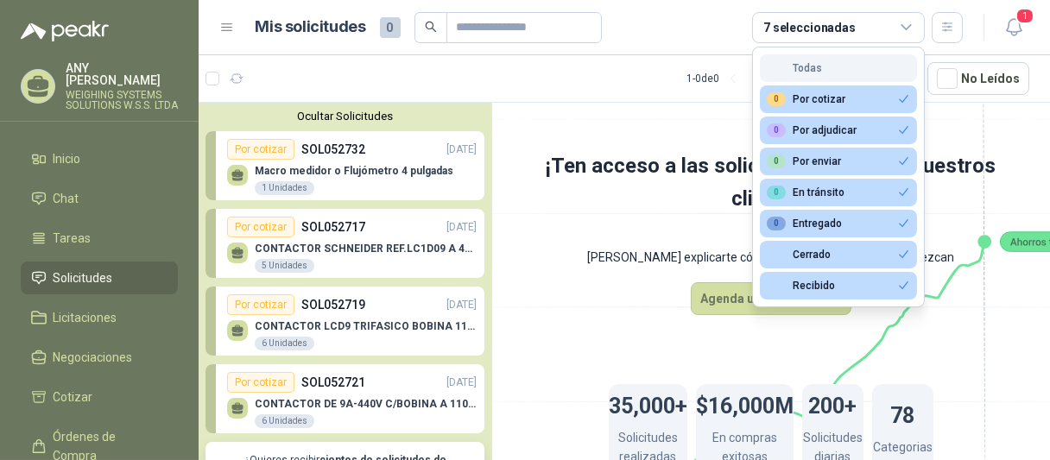
click at [813, 65] on div "Todas" at bounding box center [794, 68] width 55 height 12
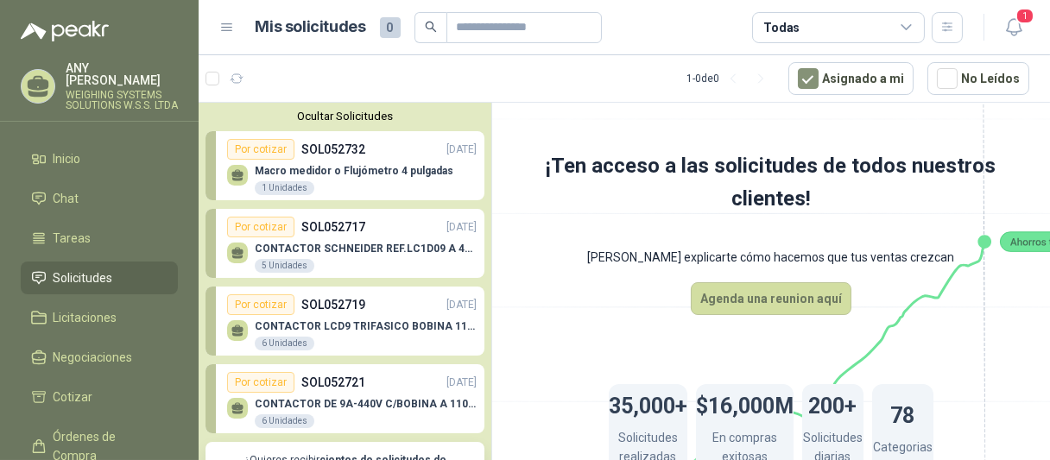
click at [563, 299] on icon at bounding box center [771, 295] width 967 height 816
click at [1001, 33] on button "1" at bounding box center [1013, 27] width 31 height 31
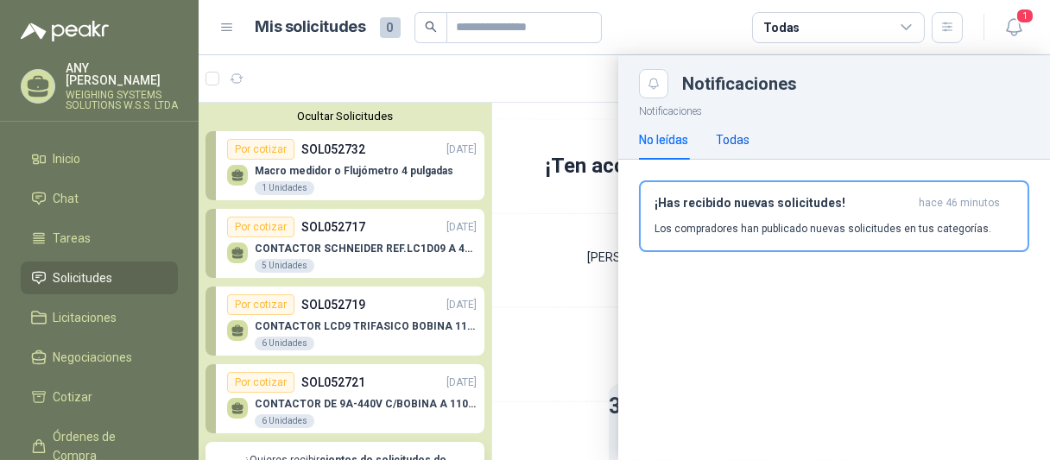
click at [731, 146] on div "Todas" at bounding box center [733, 139] width 34 height 19
click at [718, 221] on p "Los compradores han publicado nuevas solicitudes en tus categorías." at bounding box center [823, 229] width 337 height 16
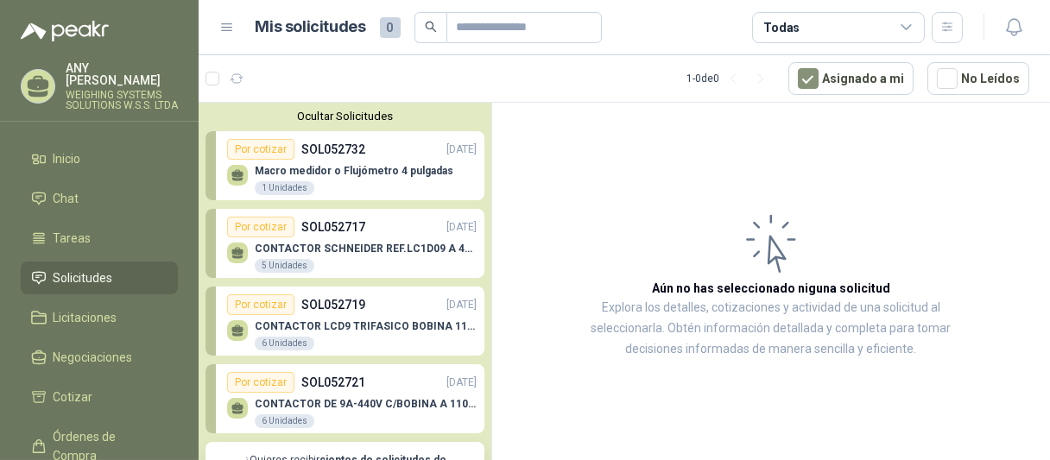
click at [229, 29] on icon at bounding box center [227, 28] width 16 height 16
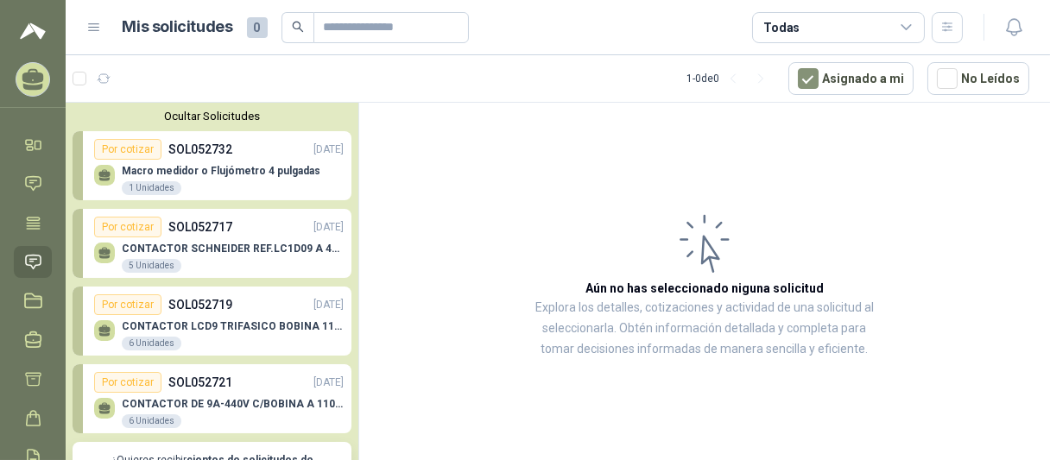
click at [222, 178] on div "Macro medidor o Flujómetro 4 pulgadas 1 Unidades" at bounding box center [221, 180] width 199 height 31
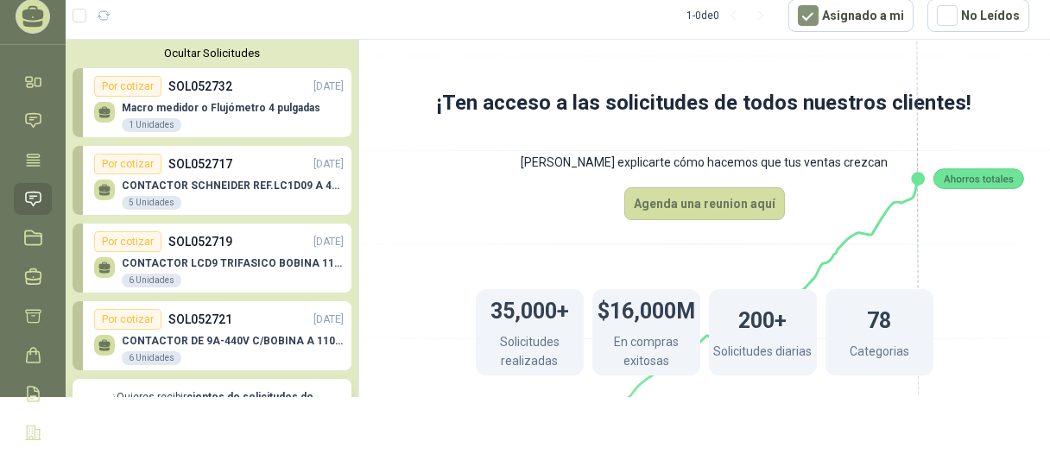
scroll to position [139, 0]
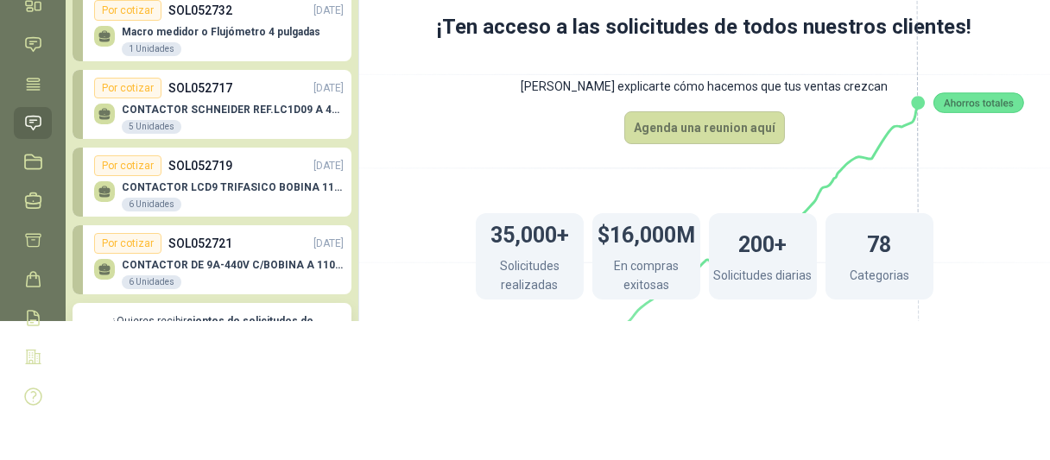
click at [211, 103] on div "CONTACTOR SCHNEIDER REF.LC1D09 A 440V AC 5 Unidades" at bounding box center [219, 116] width 250 height 36
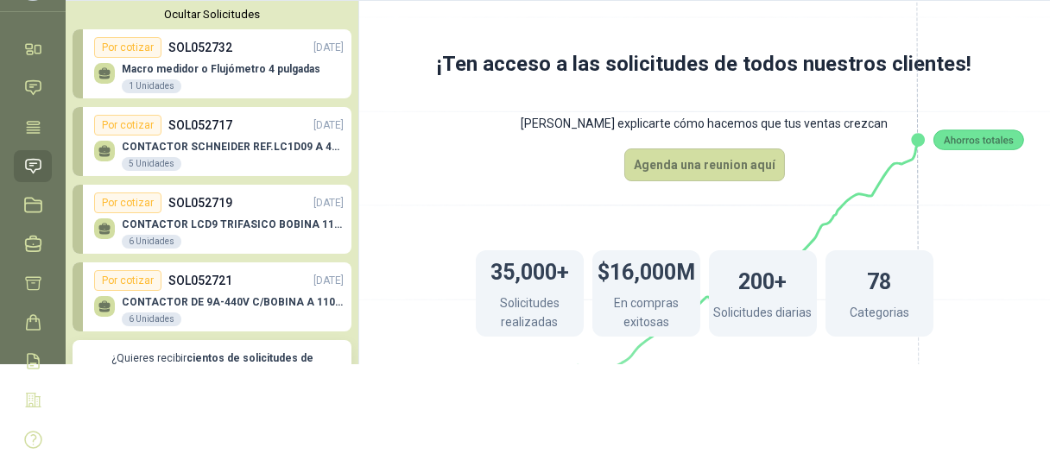
click at [197, 210] on p "SOL052719" at bounding box center [200, 202] width 64 height 19
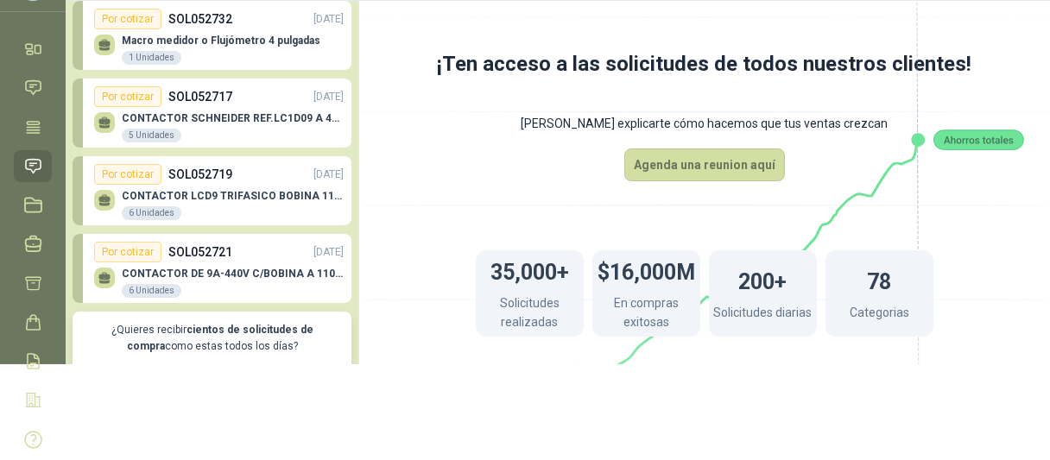
scroll to position [0, 0]
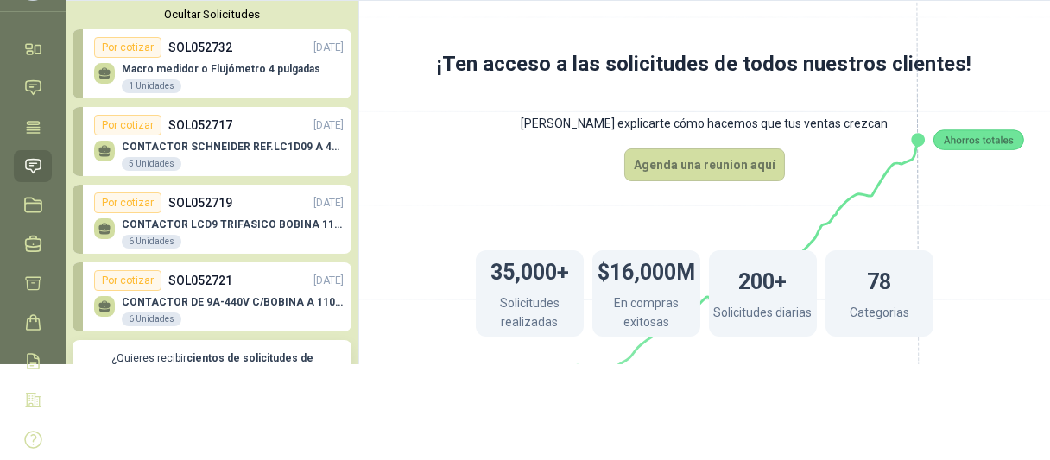
click at [232, 307] on p "CONTACTOR DE 9A-440V C/BOBINA A 110V - LC1D10" at bounding box center [233, 302] width 222 height 12
click at [229, 63] on p "Macro medidor o Flujómetro 4 pulgadas" at bounding box center [221, 69] width 199 height 12
